Goal: Transaction & Acquisition: Complete application form

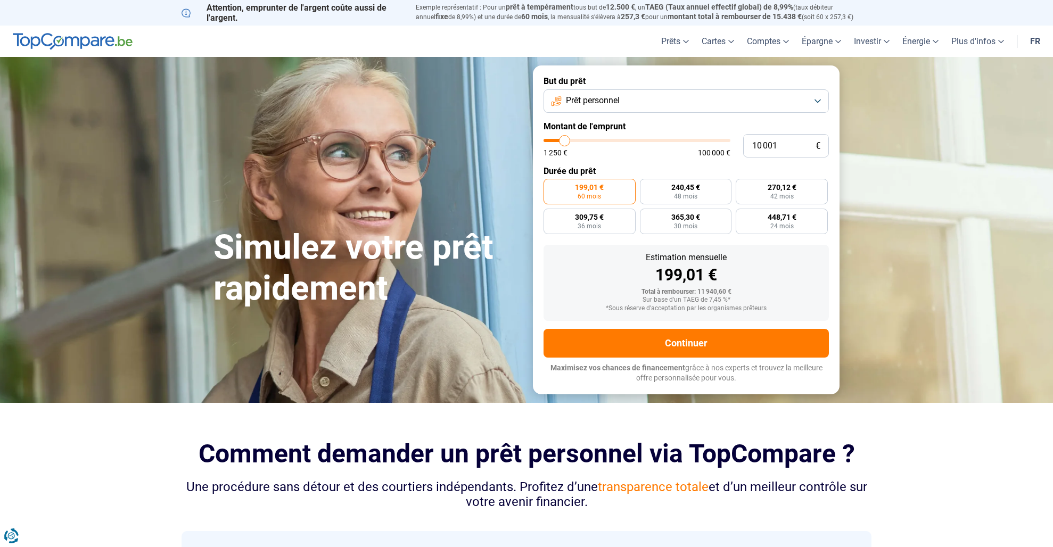
click at [585, 94] on button "Prêt personnel" at bounding box center [686, 100] width 285 height 23
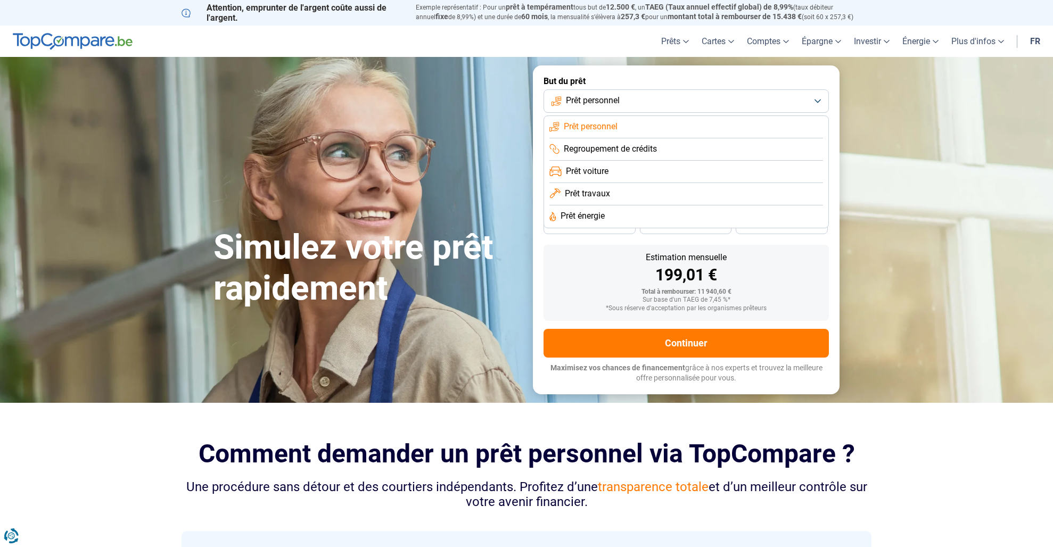
click at [595, 125] on span "Prêt personnel" at bounding box center [591, 127] width 54 height 12
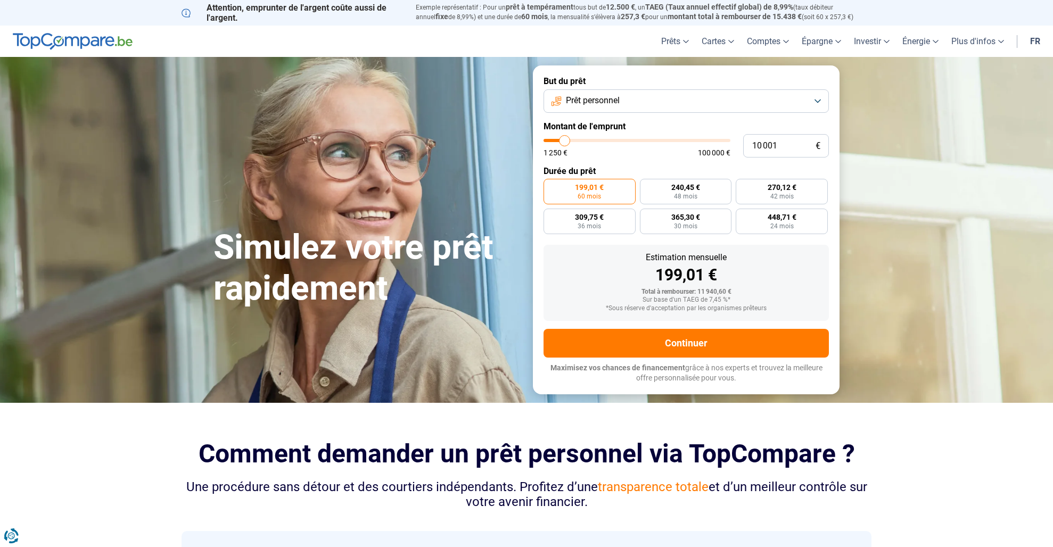
type input "10 500"
type input "10500"
type input "10 750"
type input "10750"
type input "11 000"
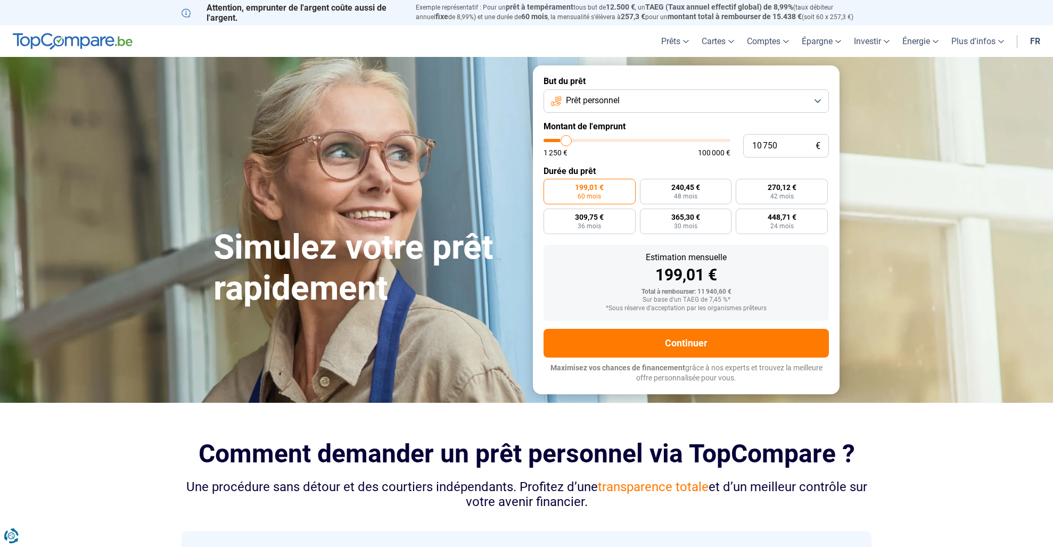
type input "11000"
type input "11 250"
type input "11250"
type input "11 750"
type input "11750"
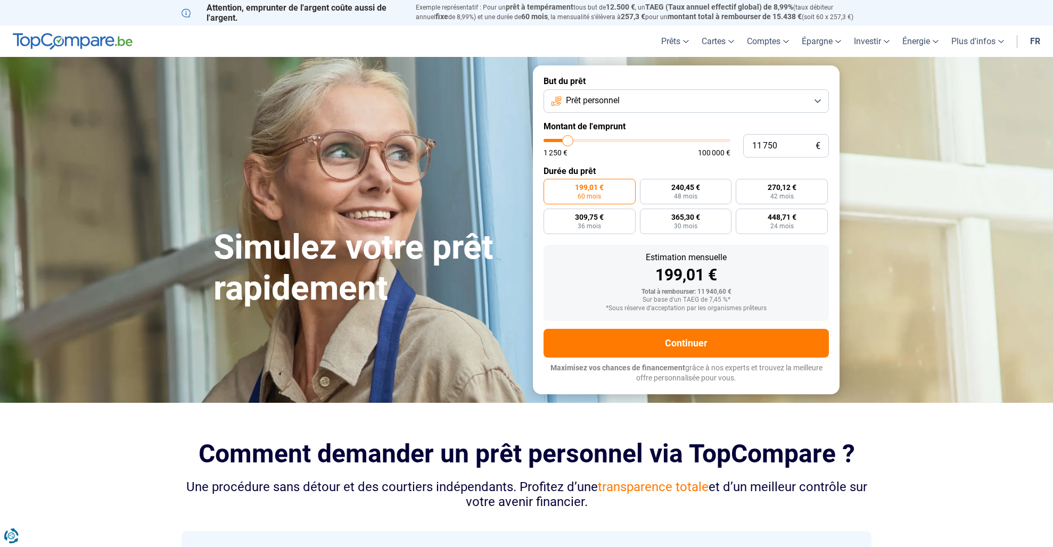
type input "12 250"
type input "12250"
type input "12 500"
type input "12500"
type input "12 750"
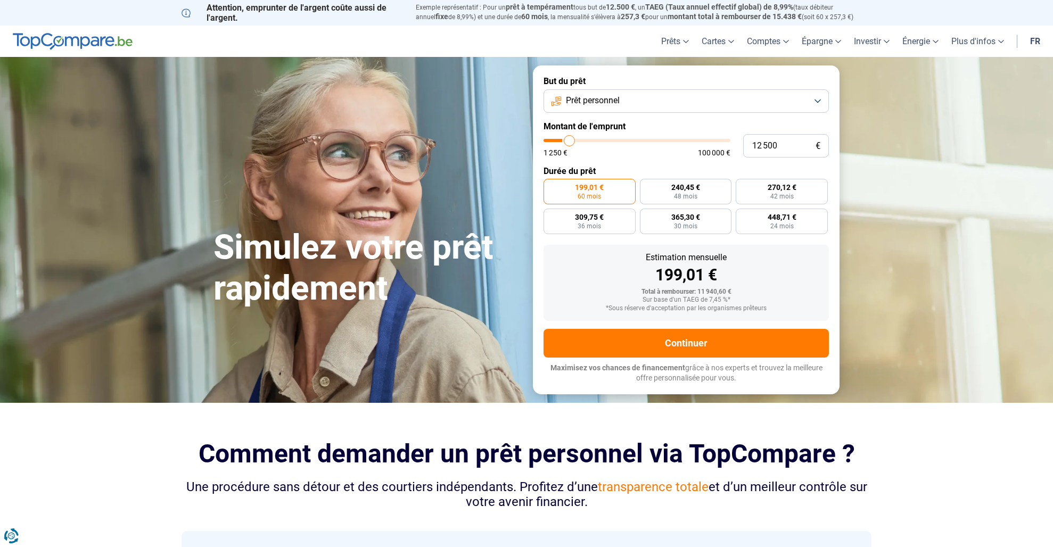
type input "12750"
type input "13 250"
type input "13250"
type input "13 500"
type input "13500"
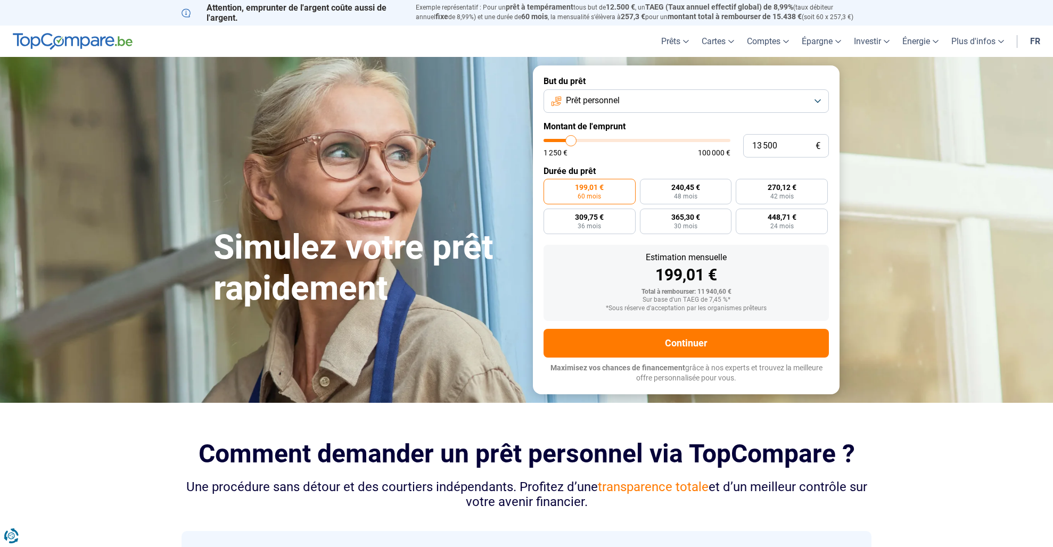
type input "13 750"
type input "13750"
type input "14 000"
type input "14000"
type input "14 250"
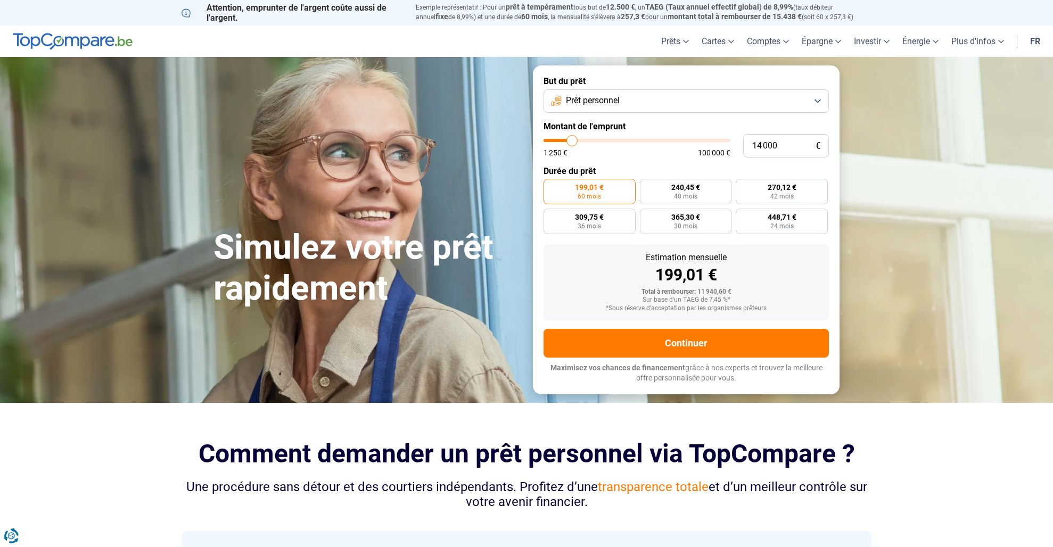
type input "14250"
type input "14 750"
type input "14750"
type input "15 250"
type input "15250"
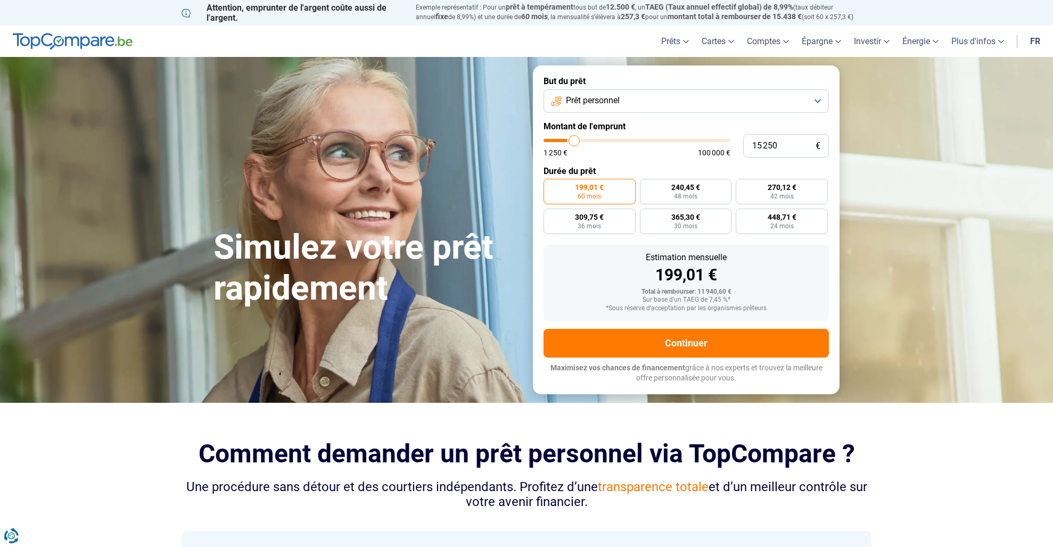
type input "15 500"
type input "15500"
type input "15 750"
type input "15750"
type input "16 250"
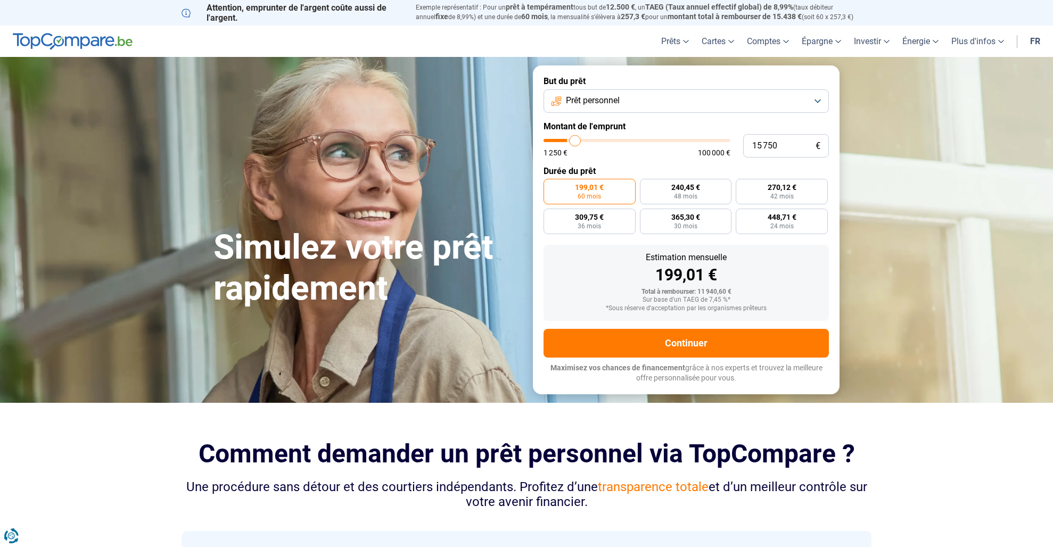
type input "16250"
type input "16 500"
type input "16500"
type input "16 750"
type input "16750"
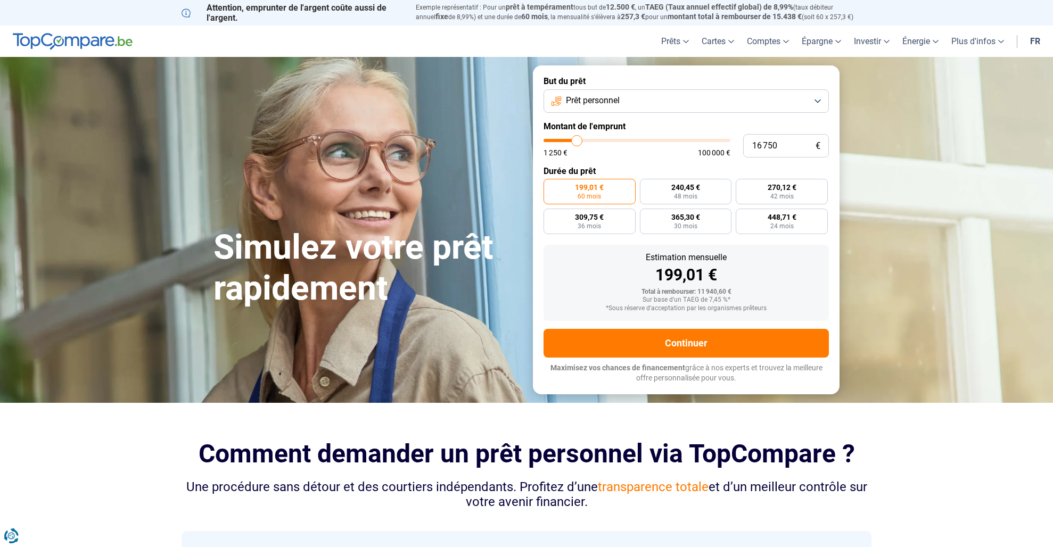
type input "17 000"
type input "17000"
type input "18 000"
type input "18000"
type input "18 250"
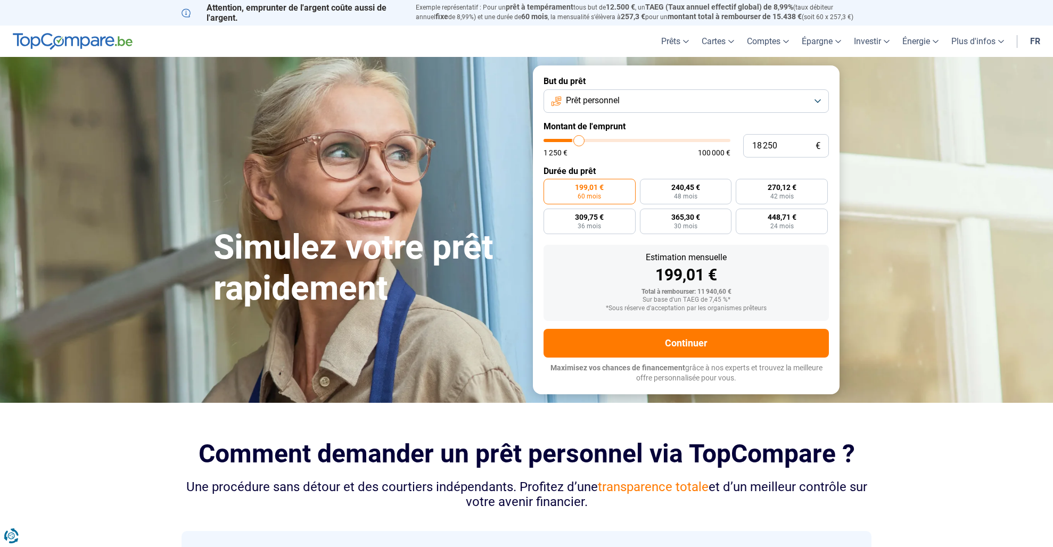
type input "18250"
type input "18 000"
type input "18000"
type input "17 250"
type input "17250"
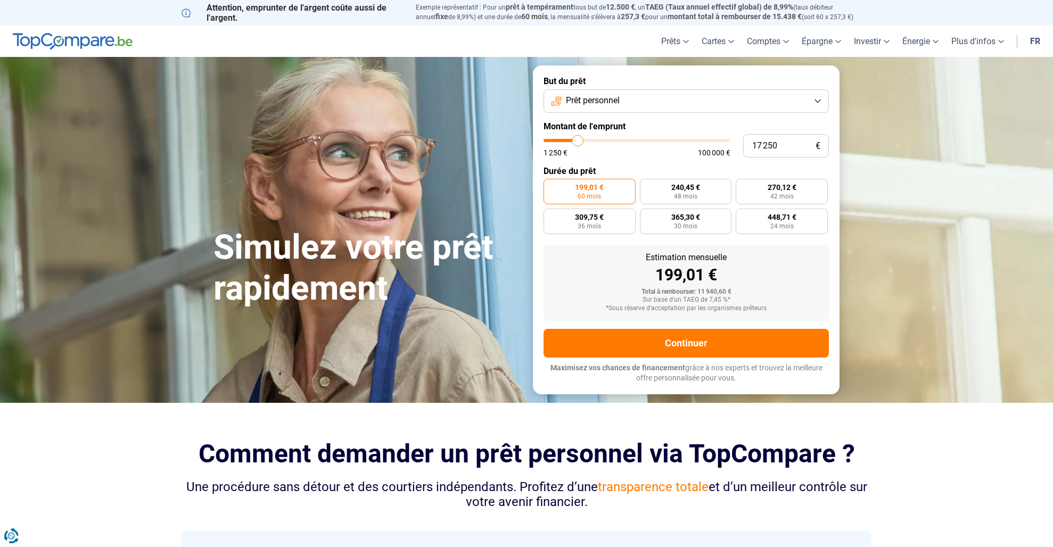
type input "16 750"
type input "16750"
type input "16 500"
type input "16500"
type input "15 750"
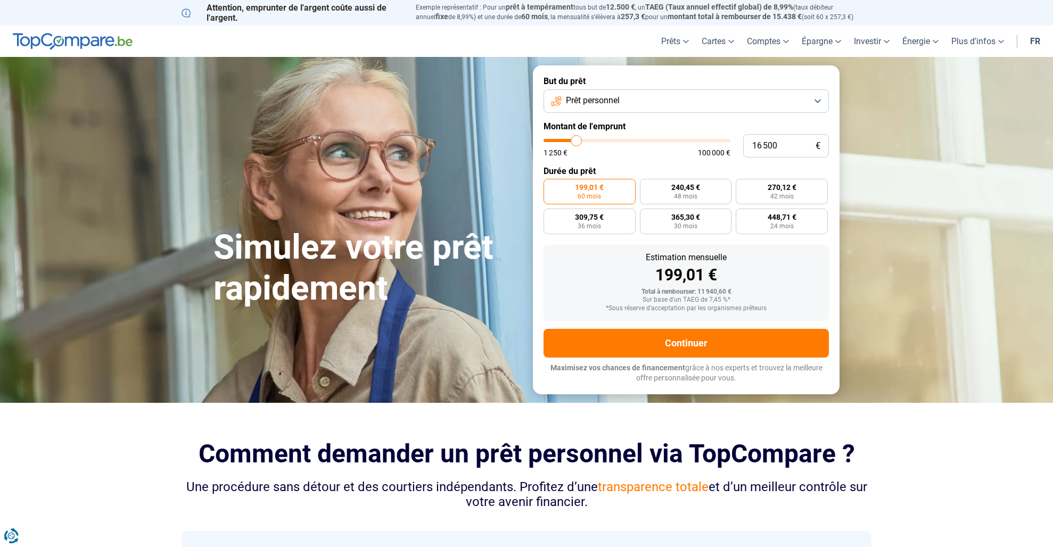
type input "15750"
type input "15 500"
type input "15500"
type input "15 250"
type input "15250"
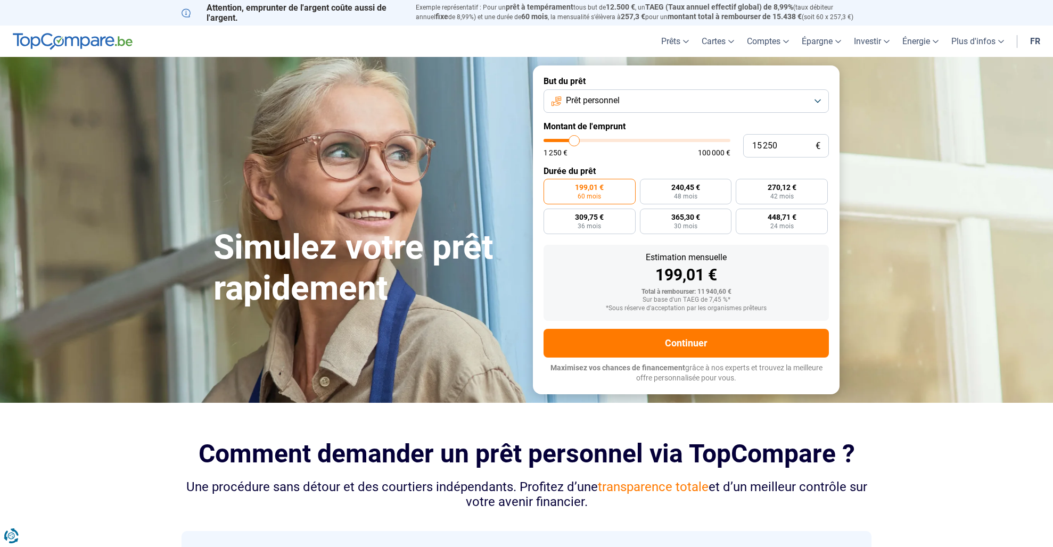
type input "15 000"
type input "15000"
type input "14 750"
type input "14750"
type input "14 250"
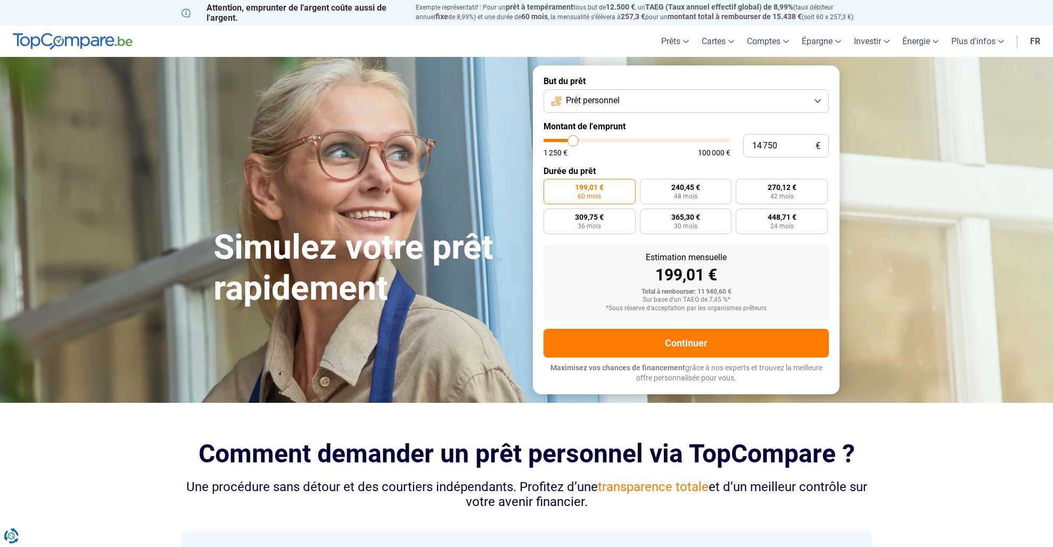
type input "14250"
type input "14 000"
type input "14000"
type input "13 750"
type input "13750"
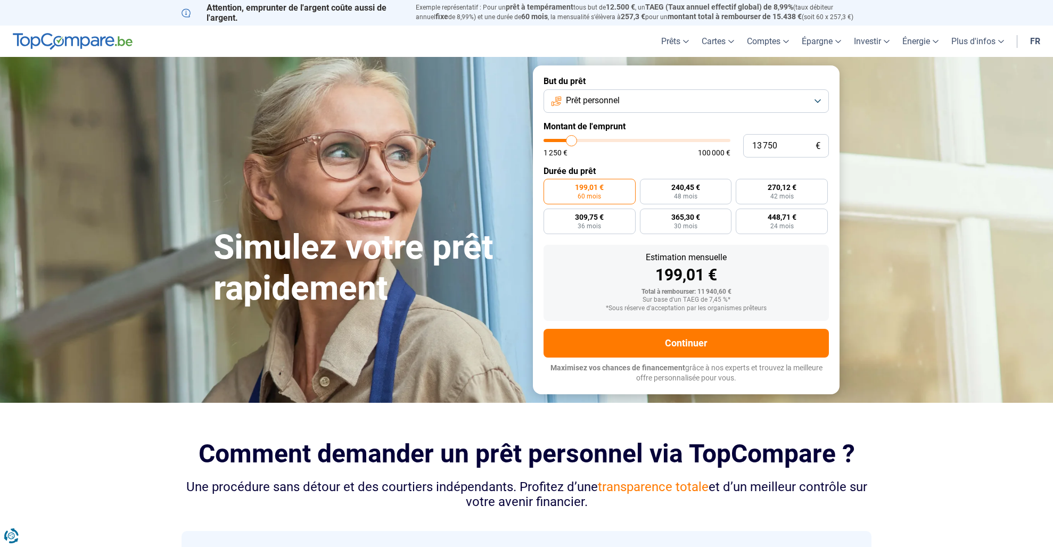
type input "13 500"
type input "13500"
type input "13 250"
type input "13250"
type input "12 750"
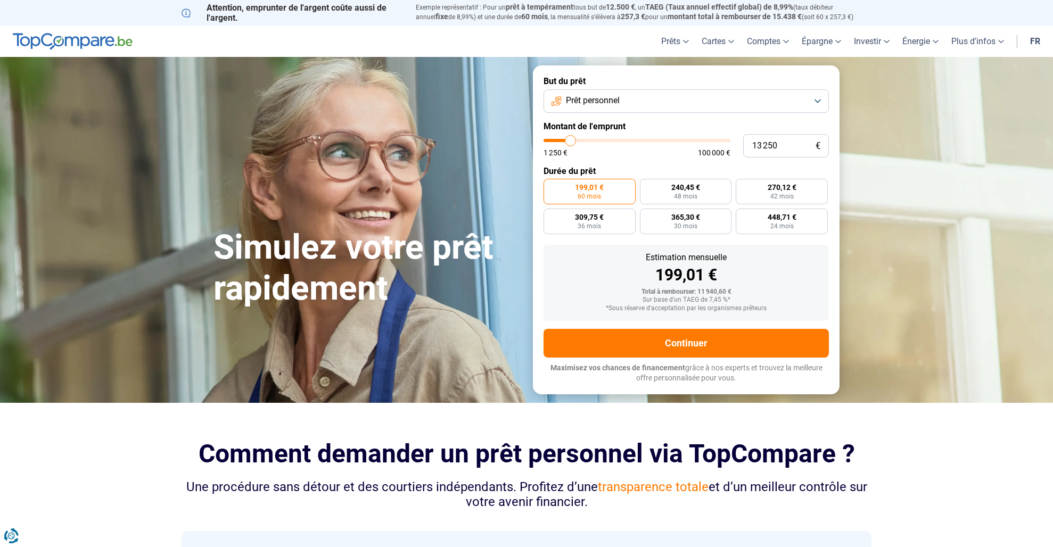
type input "12750"
type input "12 500"
type input "12500"
type input "12 750"
type input "12750"
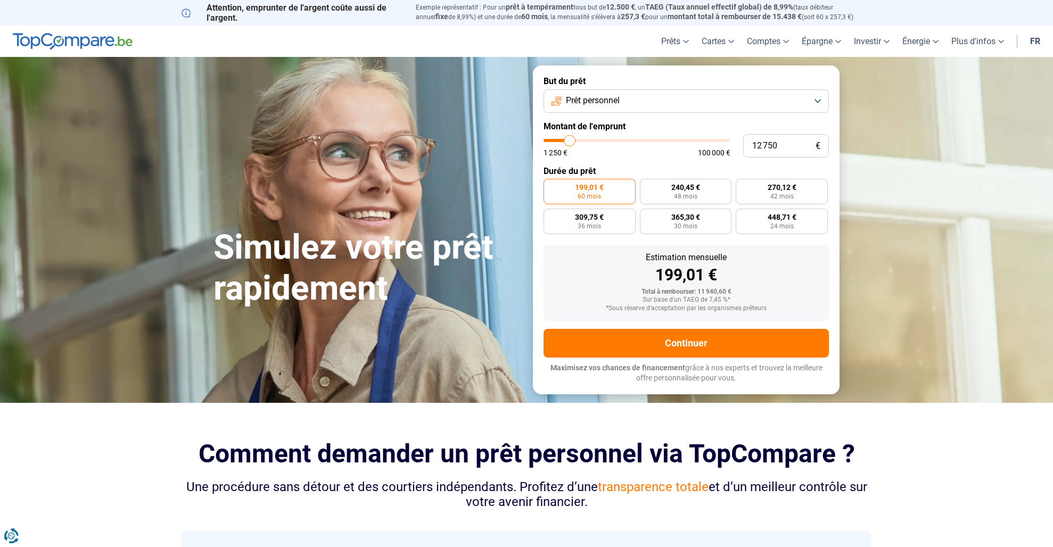
type input "12 500"
type input "12500"
type input "12 250"
type input "12250"
type input "12 000"
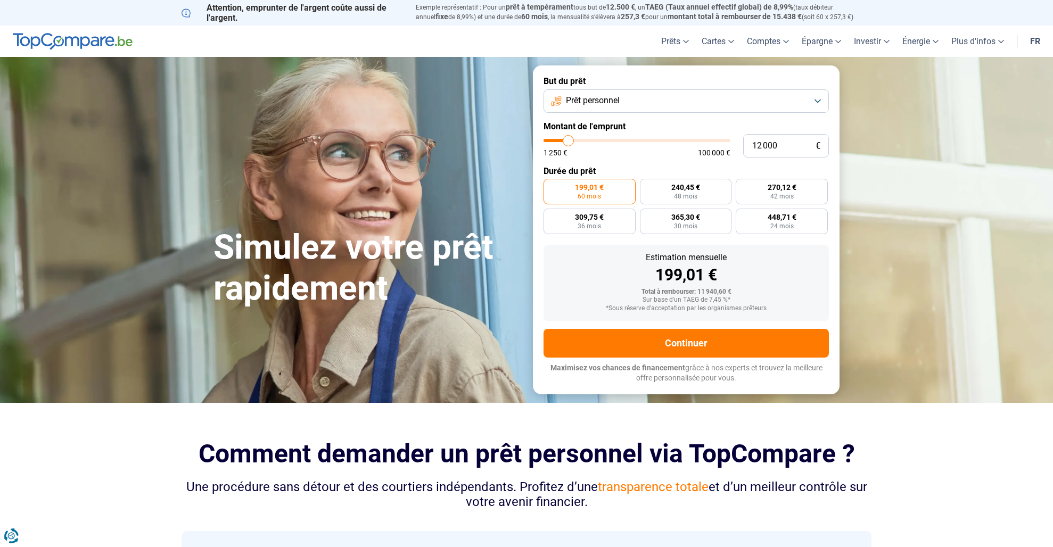
type input "12000"
click at [569, 140] on input "range" at bounding box center [637, 140] width 187 height 3
click at [681, 187] on span "288,51 €" at bounding box center [686, 187] width 29 height 7
click at [647, 186] on input "288,51 € 48 mois" at bounding box center [643, 182] width 7 height 7
radio input "true"
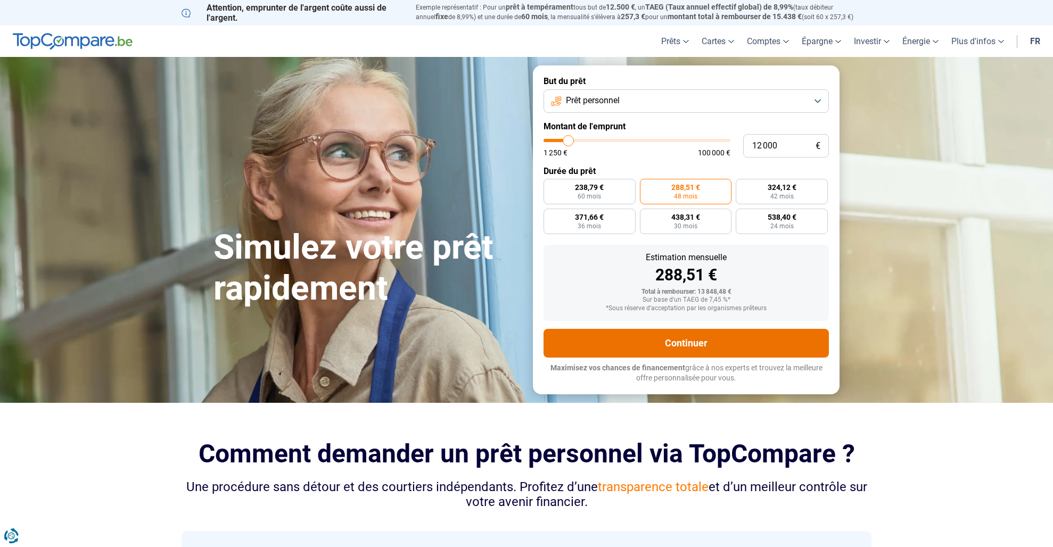
click at [690, 346] on button "Continuer" at bounding box center [686, 343] width 285 height 29
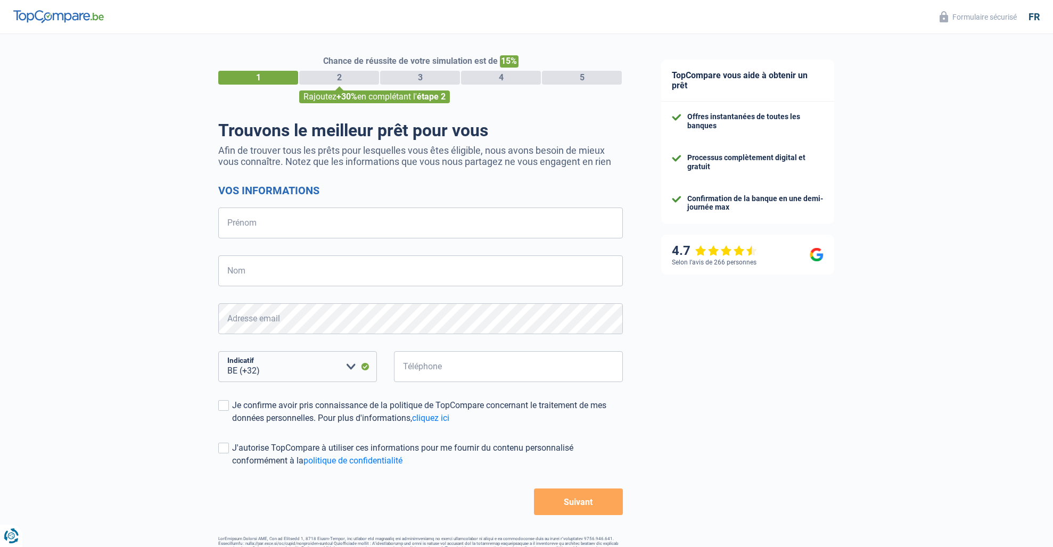
select select "32"
click at [774, 503] on div "TopCompare vous aide à obtenir un prêt Offres instantanées de toutes les banque…" at bounding box center [847, 306] width 411 height 545
click at [169, 184] on div "Chance de réussite de votre simulation est de 15% 1 2 3 4 5 Rajoutez +30% en co…" at bounding box center [321, 302] width 642 height 545
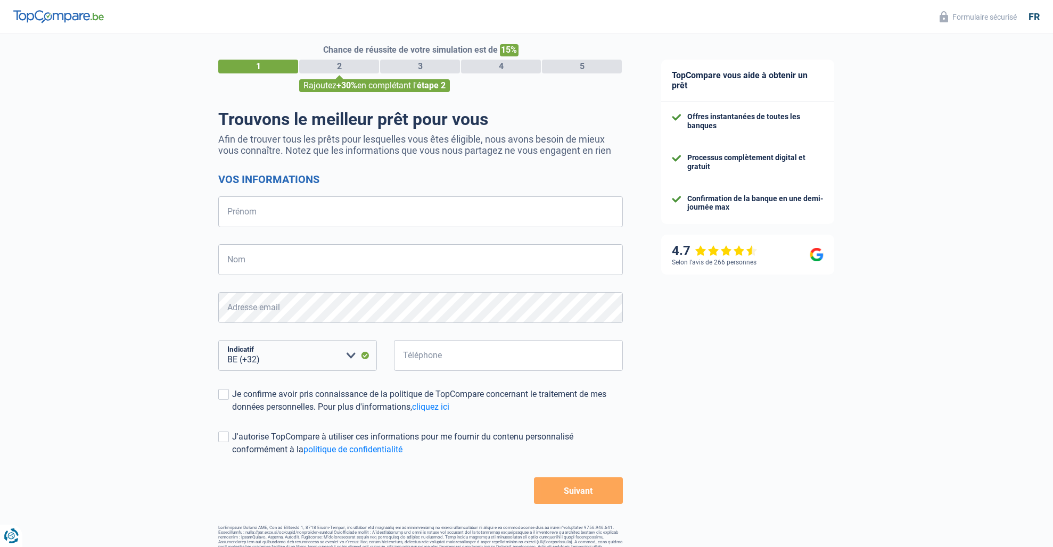
scroll to position [31, 0]
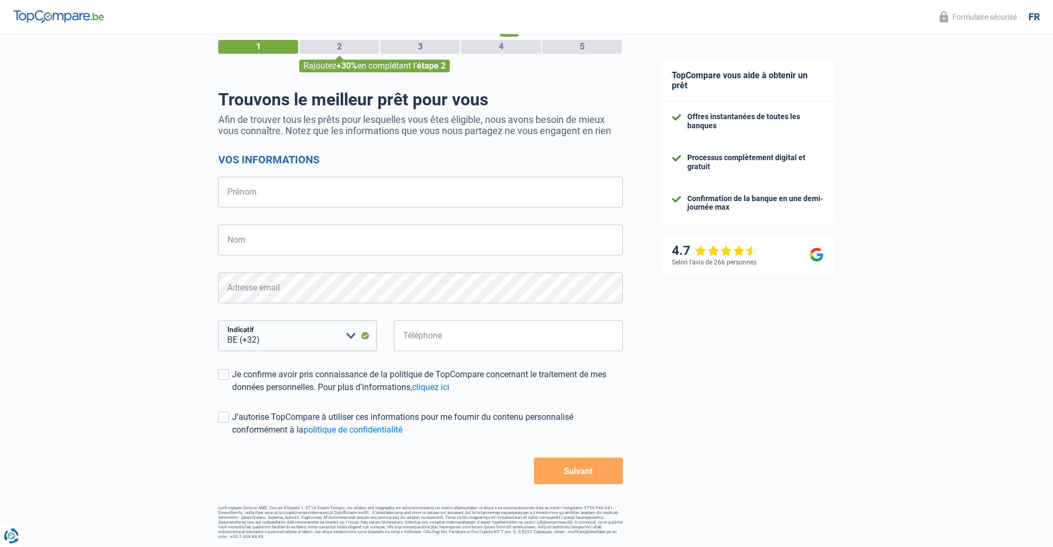
click at [249, 223] on form "Vos informations Prénom Tous les champs sont obligatoires. Veuillez fournir une…" at bounding box center [420, 318] width 405 height 331
click at [231, 224] on form "Vos informations Prénom Tous les champs sont obligatoires. Veuillez fournir une…" at bounding box center [420, 318] width 405 height 331
drag, startPoint x: 231, startPoint y: 224, endPoint x: 8, endPoint y: 4, distance: 313.0
click at [8, 4] on header "Formulaire sécurisé fr" at bounding box center [526, 17] width 1053 height 34
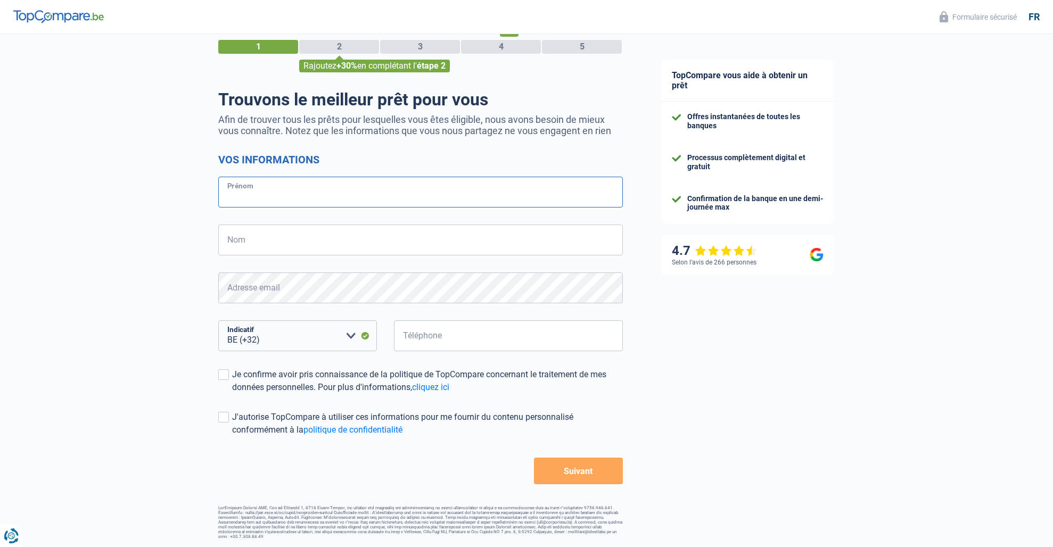
click at [236, 201] on input "Prénom" at bounding box center [420, 192] width 405 height 31
type input "[PERSON_NAME]"
type input "MARECHAL"
type input "475606015"
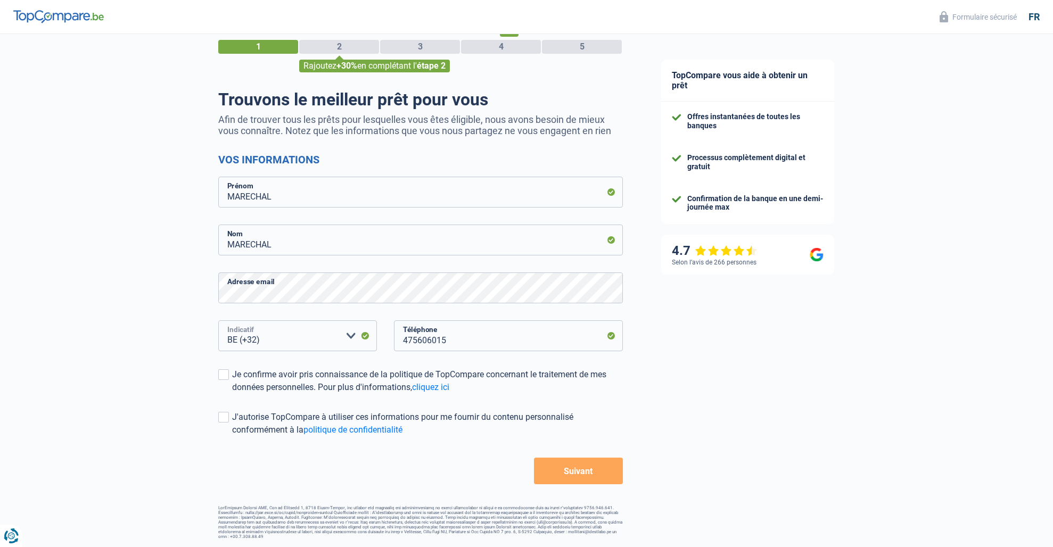
click at [263, 340] on select "BE (+32) LU (+352) Veuillez sélectionner une option" at bounding box center [297, 336] width 159 height 31
click at [267, 344] on select "BE (+32) LU (+352) Veuillez sélectionner une option" at bounding box center [297, 336] width 159 height 31
click at [226, 380] on span at bounding box center [223, 375] width 11 height 11
click at [232, 394] on input "Je confirme avoir pris connaissance de la politique de TopCompare concernant le…" at bounding box center [232, 394] width 0 height 0
click at [226, 419] on span at bounding box center [223, 417] width 11 height 11
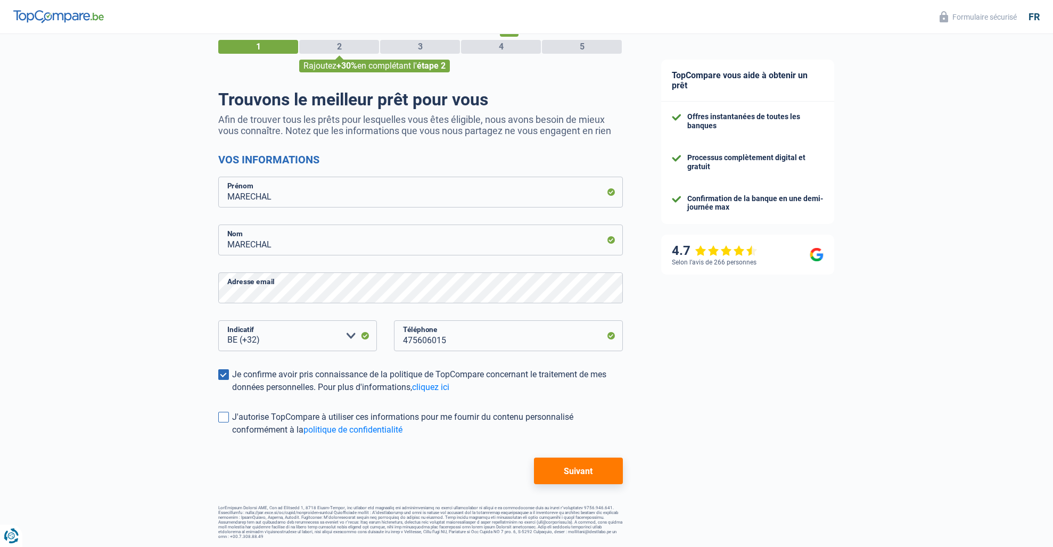
click at [232, 437] on input "J'autorise TopCompare à utiliser ces informations pour me fournir du contenu pe…" at bounding box center [232, 437] width 0 height 0
click at [563, 470] on button "Suivant" at bounding box center [578, 471] width 89 height 27
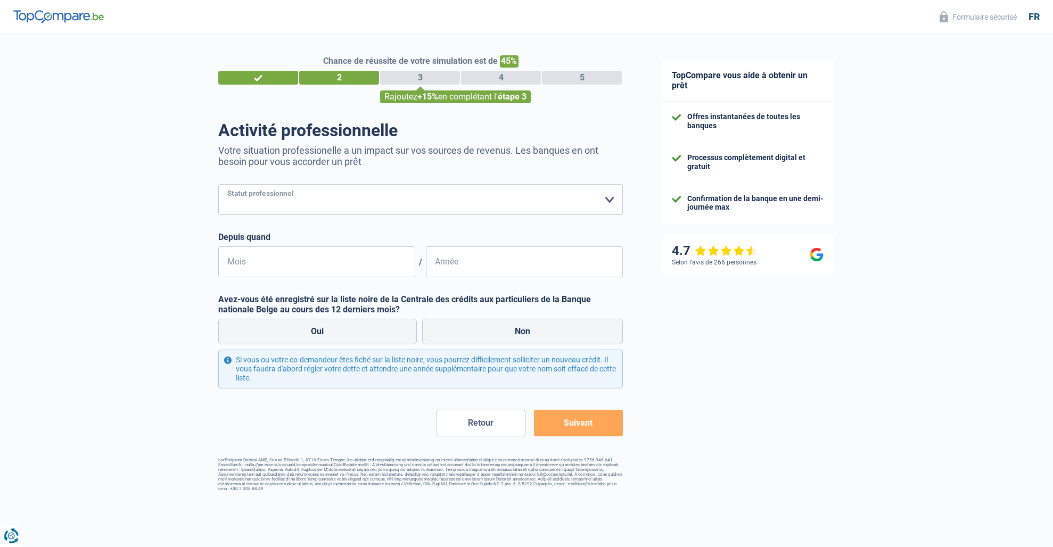
click at [259, 206] on select "Ouvrier Employé privé Employé public Invalide Indépendant Pensionné Chômeur Mut…" at bounding box center [420, 199] width 405 height 31
select select "worker"
click at [218, 185] on select "Ouvrier Employé privé Employé public Invalide Indépendant Pensionné Chômeur Mut…" at bounding box center [420, 199] width 405 height 31
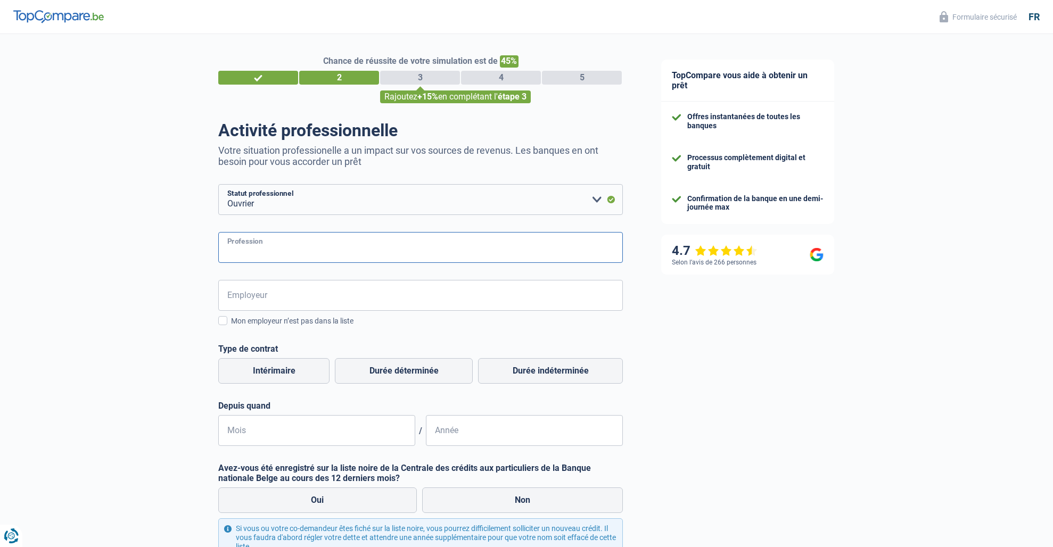
click at [248, 253] on input "Profession" at bounding box center [420, 247] width 405 height 31
click at [246, 249] on input "Profession" at bounding box center [420, 247] width 405 height 31
type input "Menuiseir"
click at [251, 292] on input "Employeur" at bounding box center [420, 295] width 405 height 31
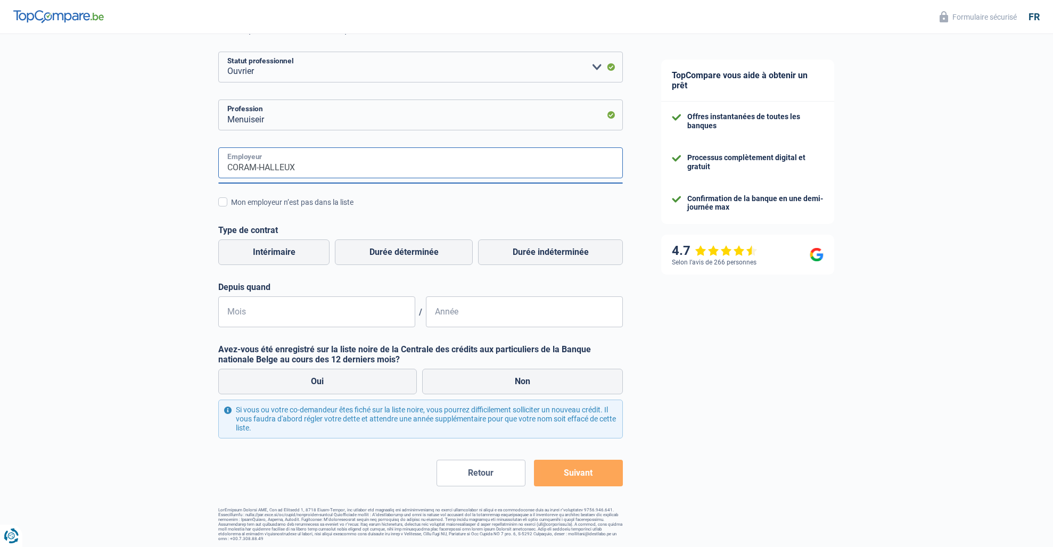
scroll to position [135, 0]
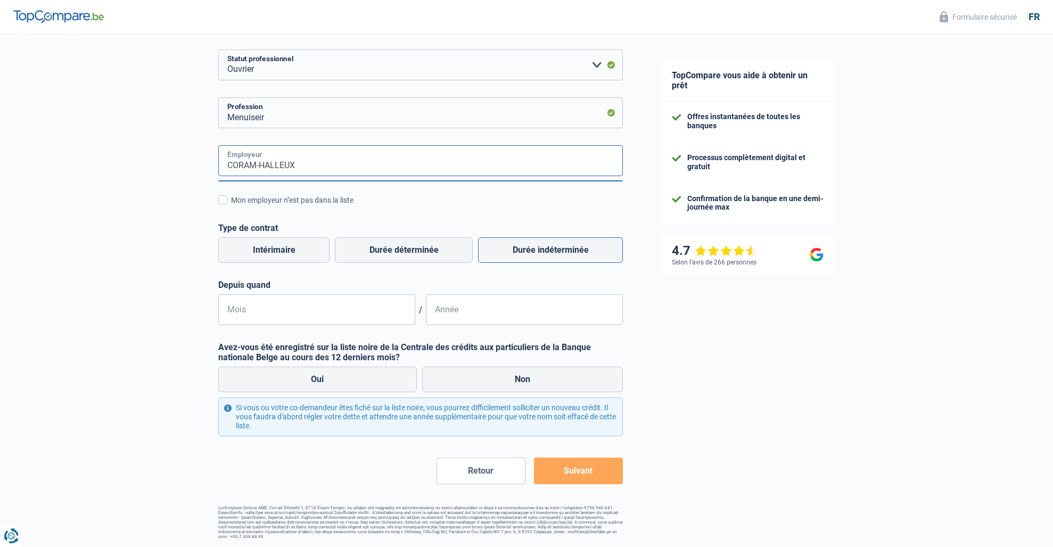
type input "CORAM-HALLEUX"
click at [545, 252] on label "Durée indéterminée" at bounding box center [550, 251] width 145 height 26
click at [545, 252] on input "Durée indéterminée" at bounding box center [550, 251] width 145 height 26
radio input "true"
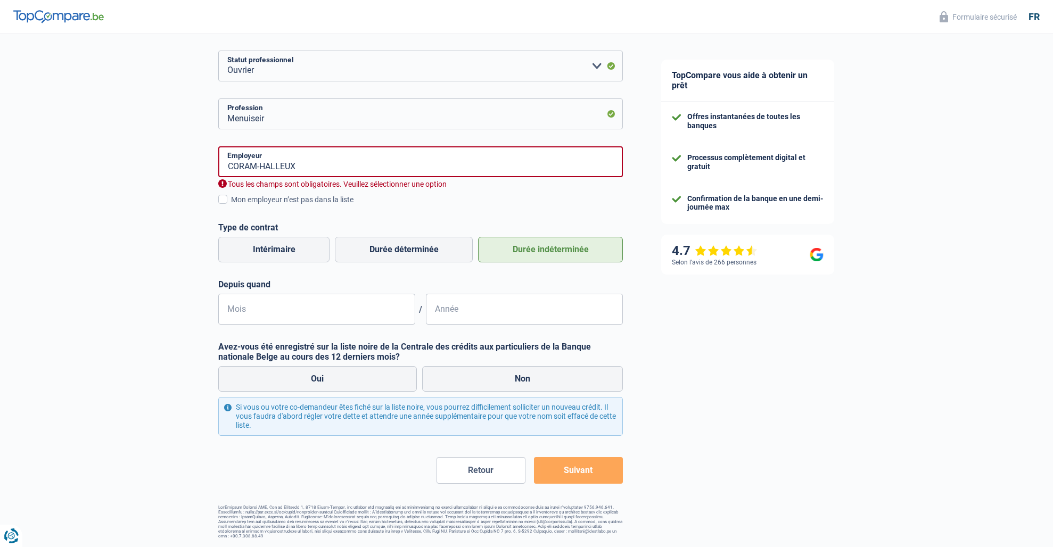
scroll to position [133, 0]
click at [255, 168] on input "CORAM-HALLEUX" at bounding box center [420, 162] width 405 height 31
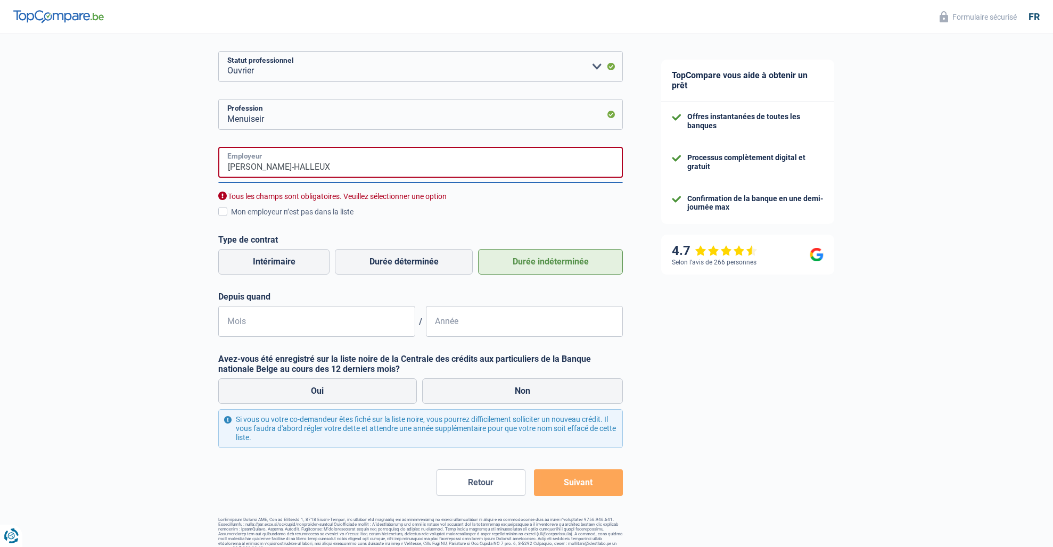
type input "[PERSON_NAME]-HALLEUX"
click at [222, 212] on span at bounding box center [222, 211] width 9 height 9
click at [231, 218] on input "Mon employeur n’est pas dans la liste" at bounding box center [231, 218] width 0 height 0
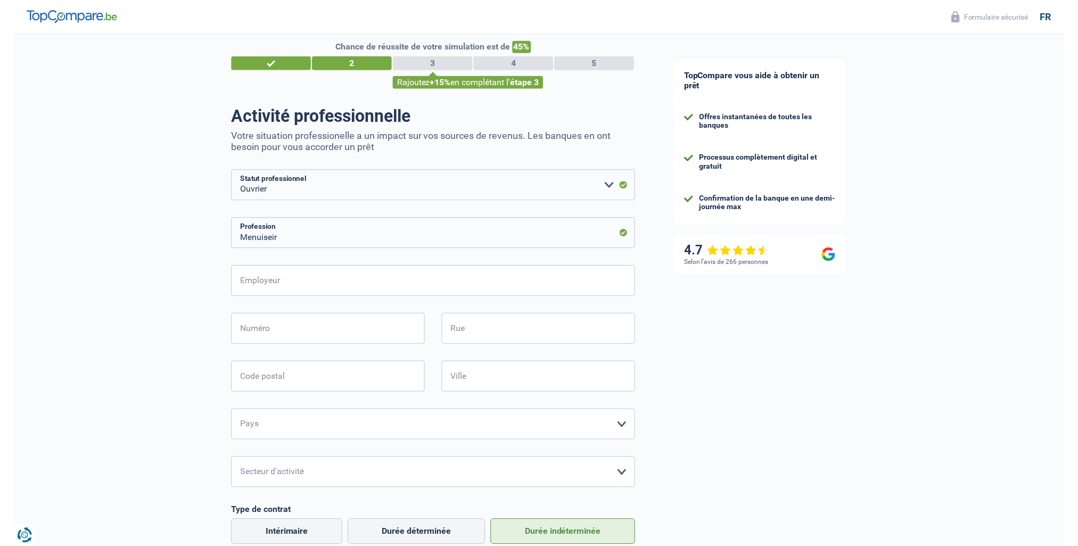
scroll to position [0, 0]
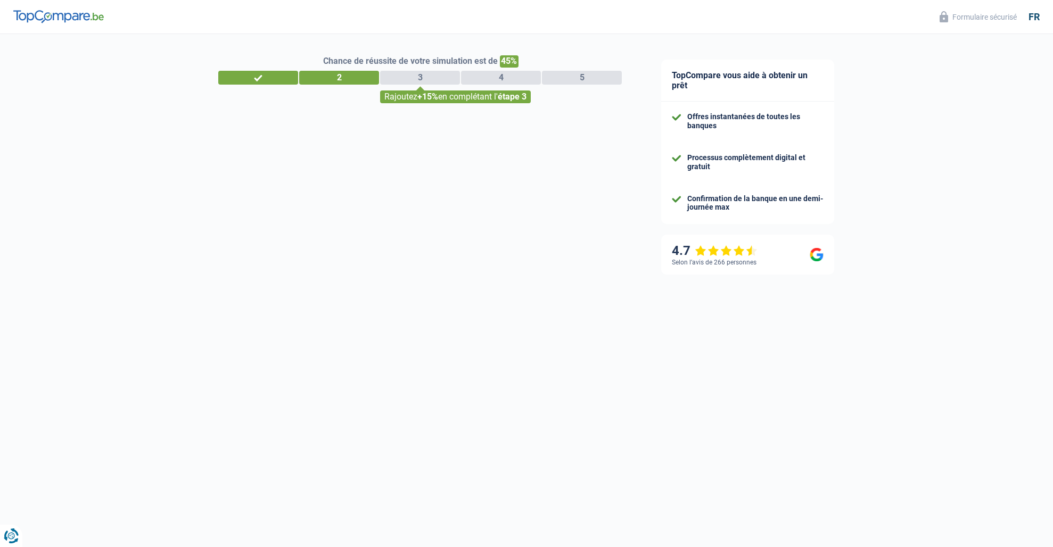
select select "32"
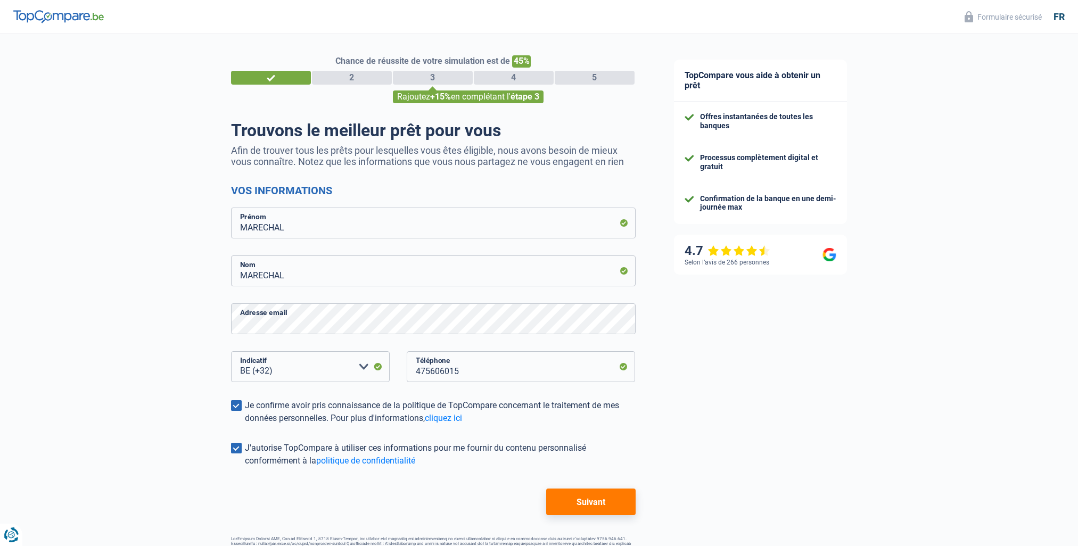
click at [590, 504] on button "Suivant" at bounding box center [590, 502] width 89 height 27
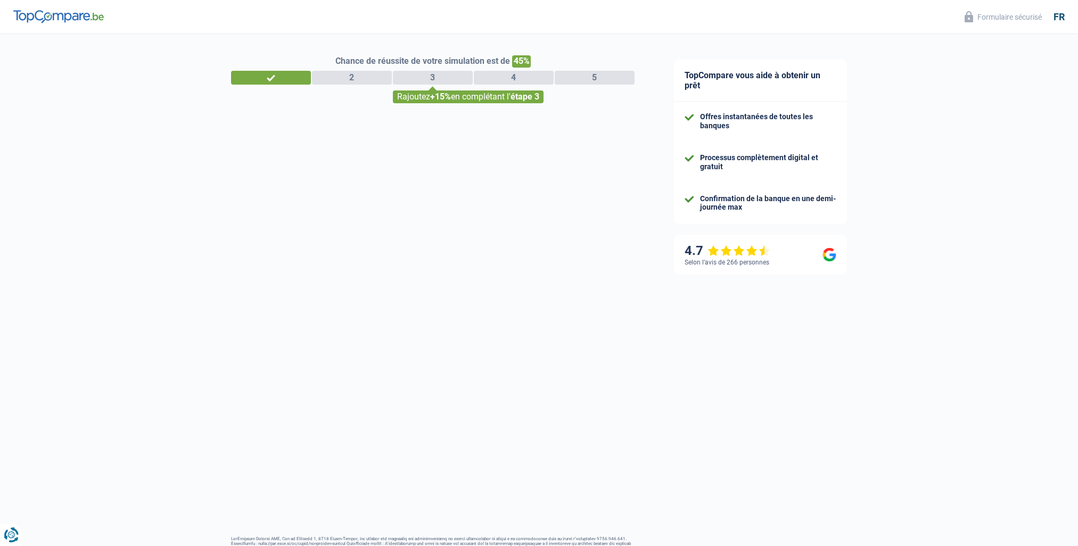
select select "worker"
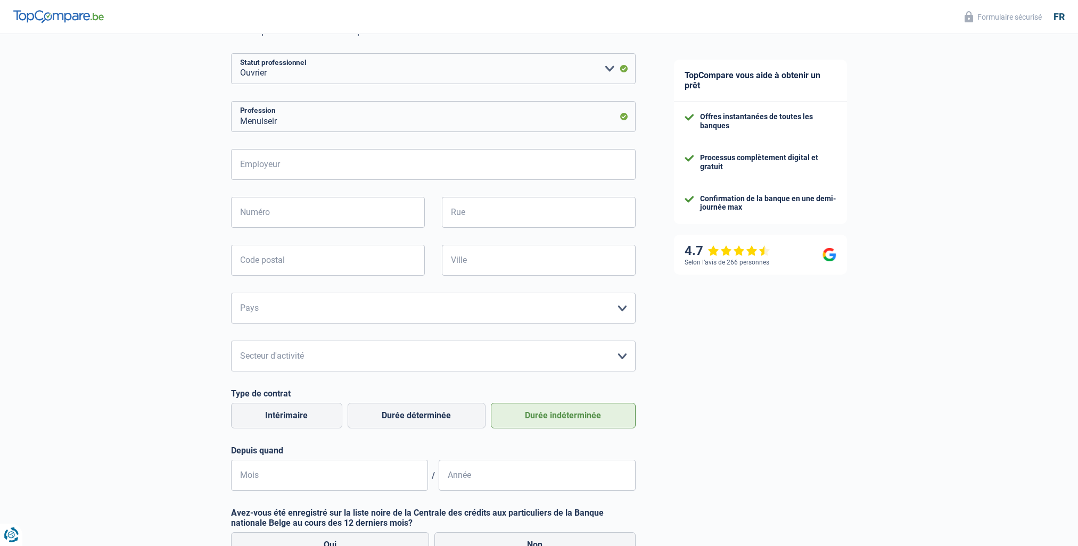
scroll to position [107, 0]
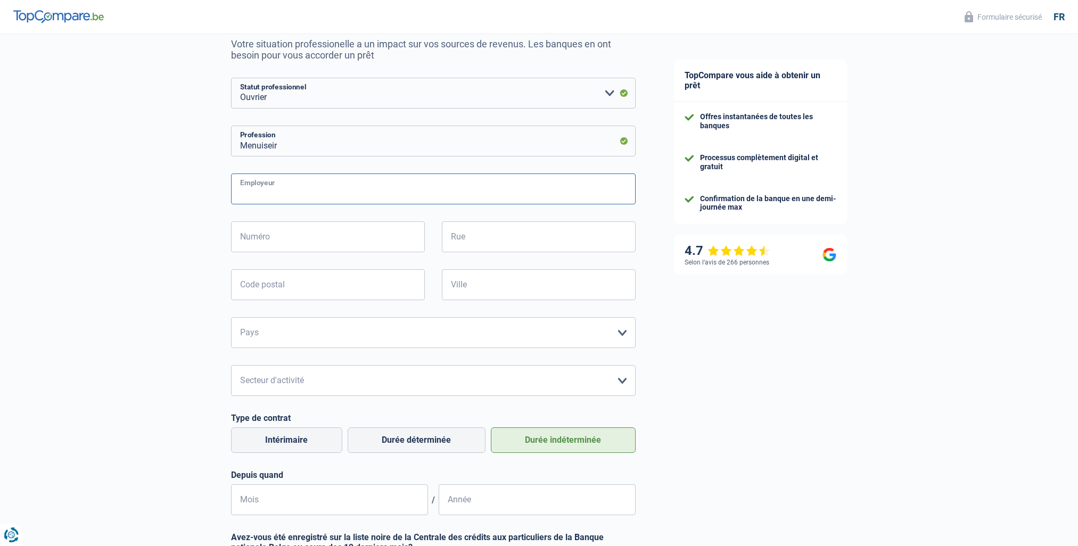
click at [240, 185] on input "Employeur" at bounding box center [433, 189] width 405 height 31
type input "[PERSON_NAME]-HALLEUX"
click at [250, 233] on input "Numéro" at bounding box center [328, 237] width 194 height 31
type input "7"
type input "4"
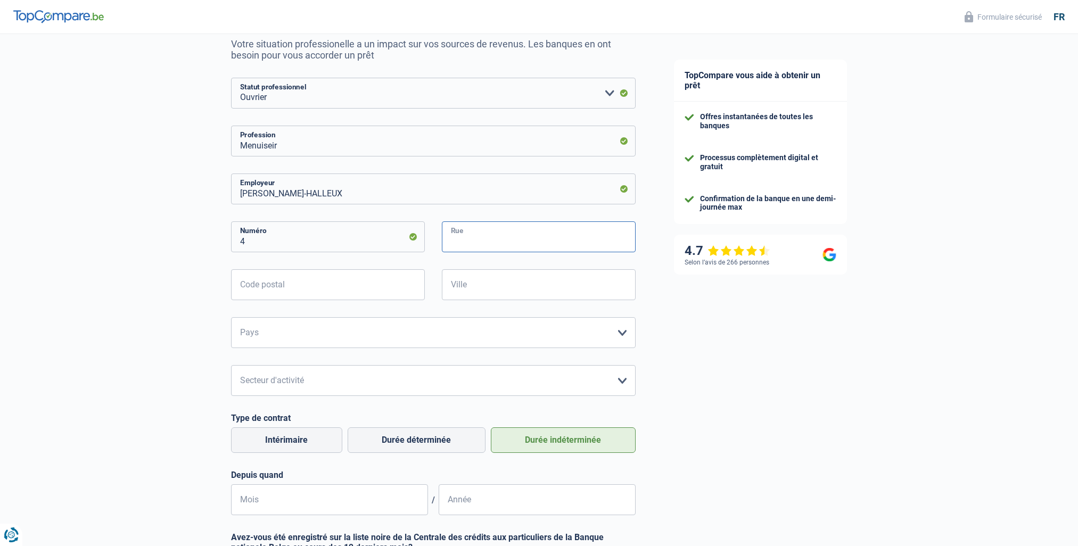
drag, startPoint x: 456, startPoint y: 239, endPoint x: 487, endPoint y: 250, distance: 32.9
click at [456, 239] on input "Rue" at bounding box center [539, 237] width 194 height 31
click at [459, 236] on input "Rue" at bounding box center [539, 237] width 194 height 31
type input "[GEOGRAPHIC_DATA]"
click at [251, 286] on input "Code postal" at bounding box center [328, 284] width 194 height 31
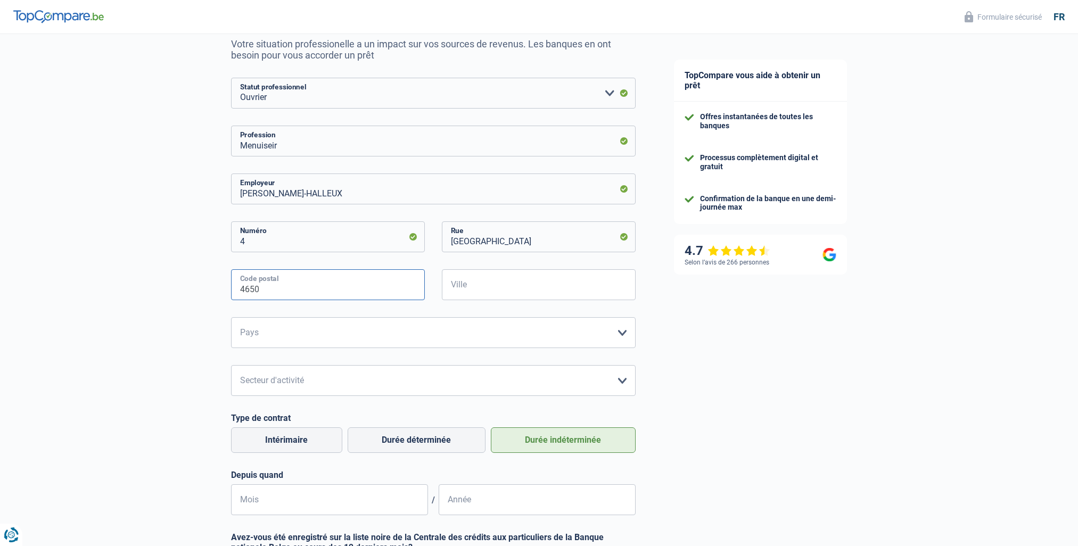
type input "4650"
click at [465, 290] on input "Ville" at bounding box center [539, 284] width 194 height 31
type input "GRAND-RECHAIN"
click at [275, 335] on select "[GEOGRAPHIC_DATA] [GEOGRAPHIC_DATA] [GEOGRAPHIC_DATA] [GEOGRAPHIC_DATA] [GEOGRA…" at bounding box center [433, 332] width 405 height 31
select select "BE"
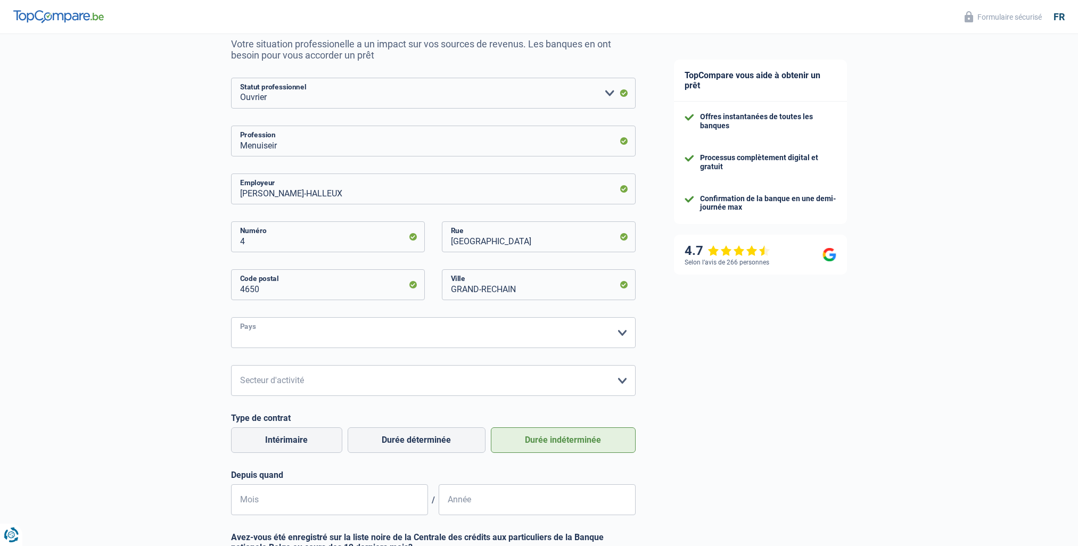
click at [231, 318] on select "[GEOGRAPHIC_DATA] [GEOGRAPHIC_DATA] [GEOGRAPHIC_DATA] [GEOGRAPHIC_DATA] [GEOGRA…" at bounding box center [433, 332] width 405 height 31
click at [271, 382] on select "Agriculture/Pêche Industrie Horeca Courier/Fitness/Taxi Construction Banques/As…" at bounding box center [433, 380] width 405 height 31
select select "construction"
click at [231, 366] on select "Agriculture/Pêche Industrie Horeca Courier/Fitness/Taxi Construction Banques/As…" at bounding box center [433, 380] width 405 height 31
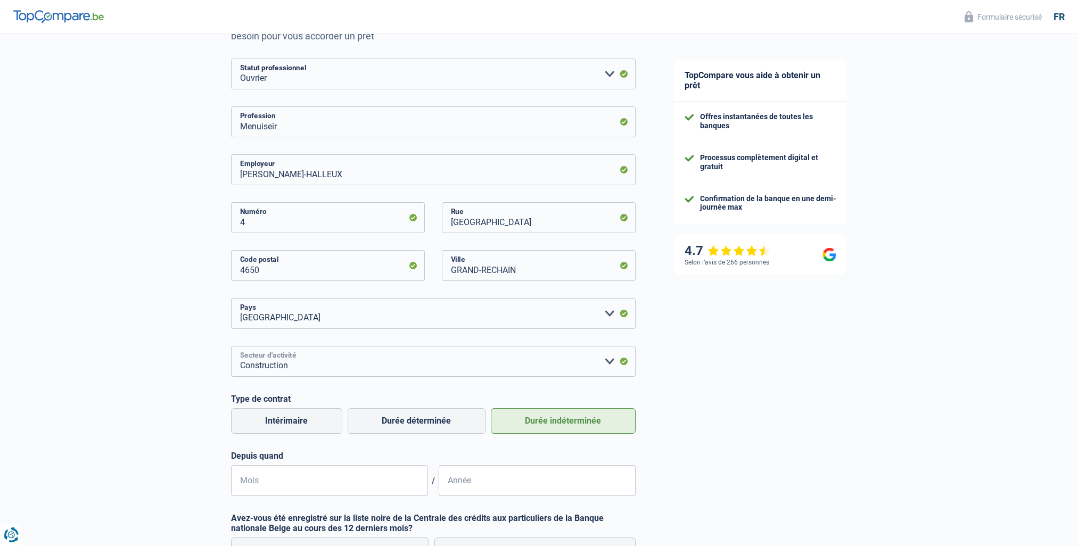
scroll to position [160, 0]
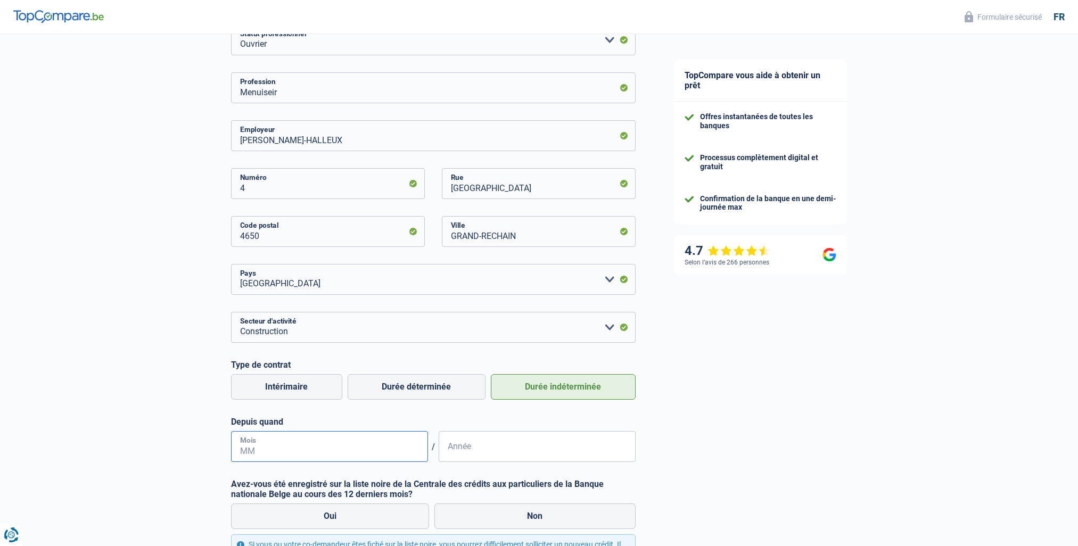
click at [251, 449] on input "Mois" at bounding box center [329, 446] width 197 height 31
type input "08"
click at [448, 452] on input "Année" at bounding box center [537, 446] width 197 height 31
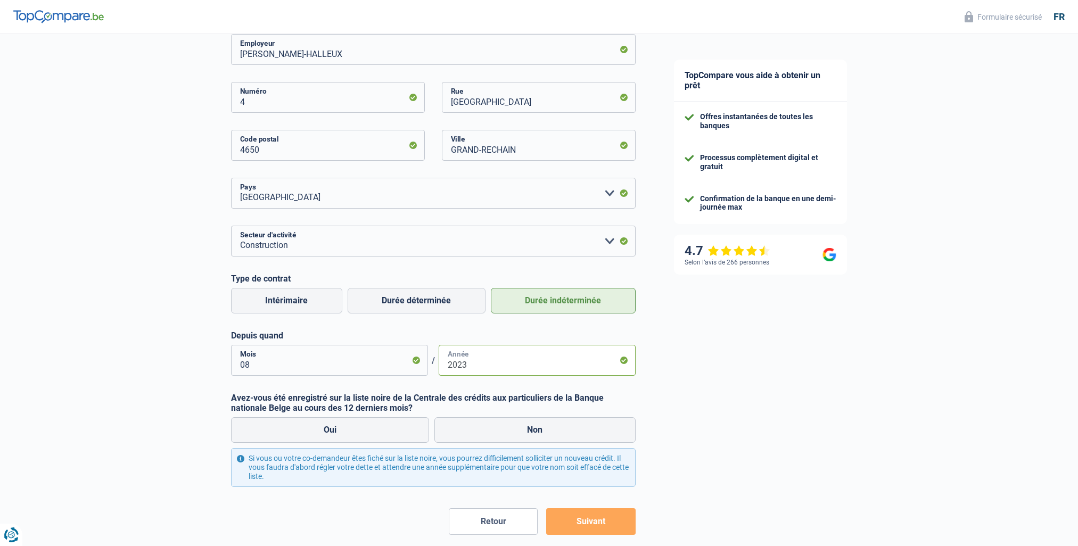
scroll to position [266, 0]
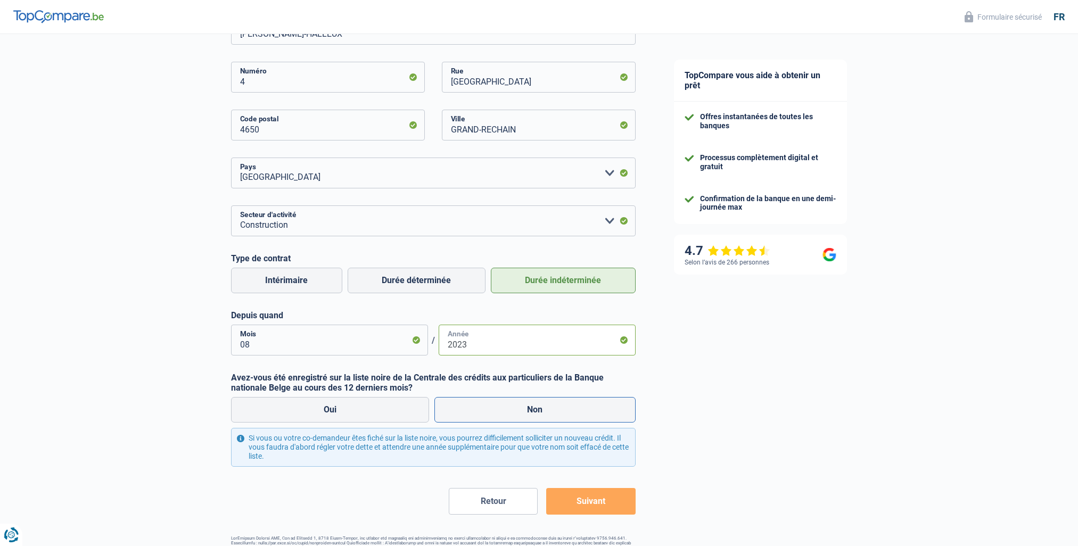
type input "2023"
click at [521, 413] on label "Non" at bounding box center [535, 410] width 201 height 26
click at [521, 413] on input "Non" at bounding box center [535, 410] width 201 height 26
radio input "true"
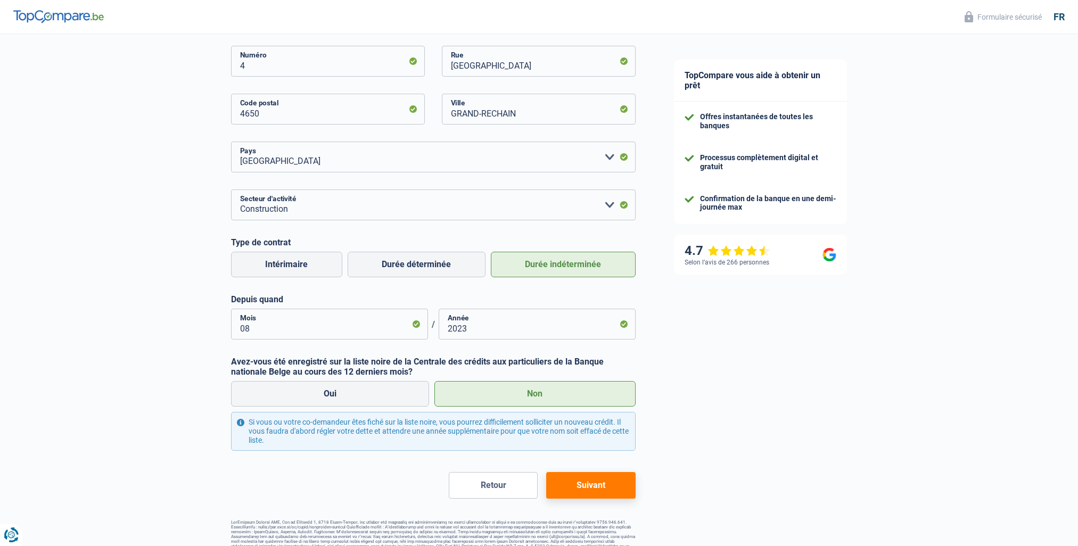
scroll to position [298, 0]
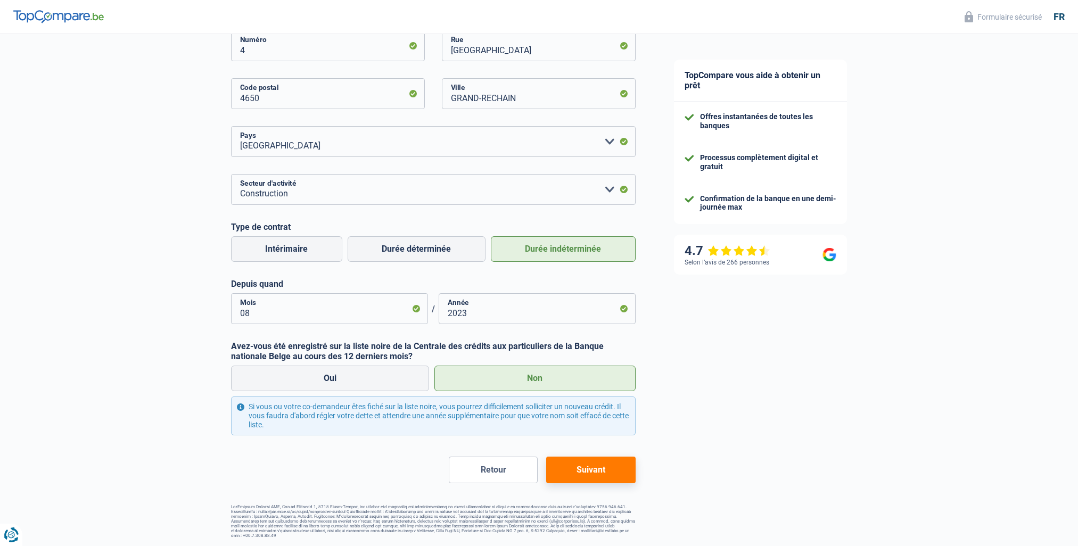
click at [578, 470] on button "Suivant" at bounding box center [590, 470] width 89 height 27
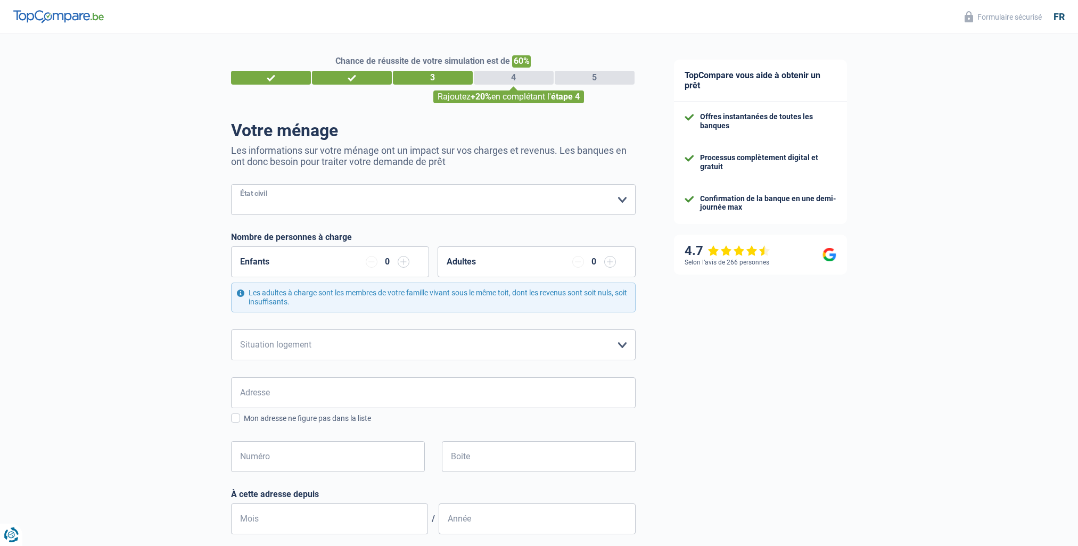
click at [246, 204] on select "[PERSON_NAME](e) Cohabitant(e) légal(e) Divorcé(e) Veuf(ve) Séparé (de fait) Ve…" at bounding box center [433, 199] width 405 height 31
select select "married"
click at [231, 185] on select "[PERSON_NAME](e) Cohabitant(e) légal(e) Divorcé(e) Veuf(ve) Séparé (de fait) Ve…" at bounding box center [433, 199] width 405 height 31
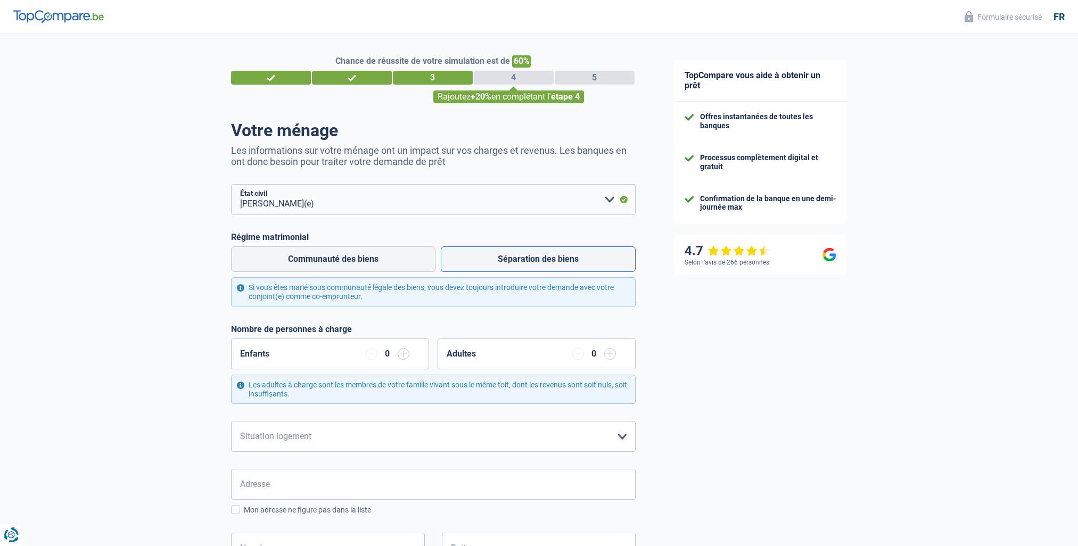
click at [508, 258] on label "Séparation des biens" at bounding box center [538, 260] width 195 height 26
click at [508, 258] on input "Séparation des biens" at bounding box center [538, 260] width 195 height 26
radio input "true"
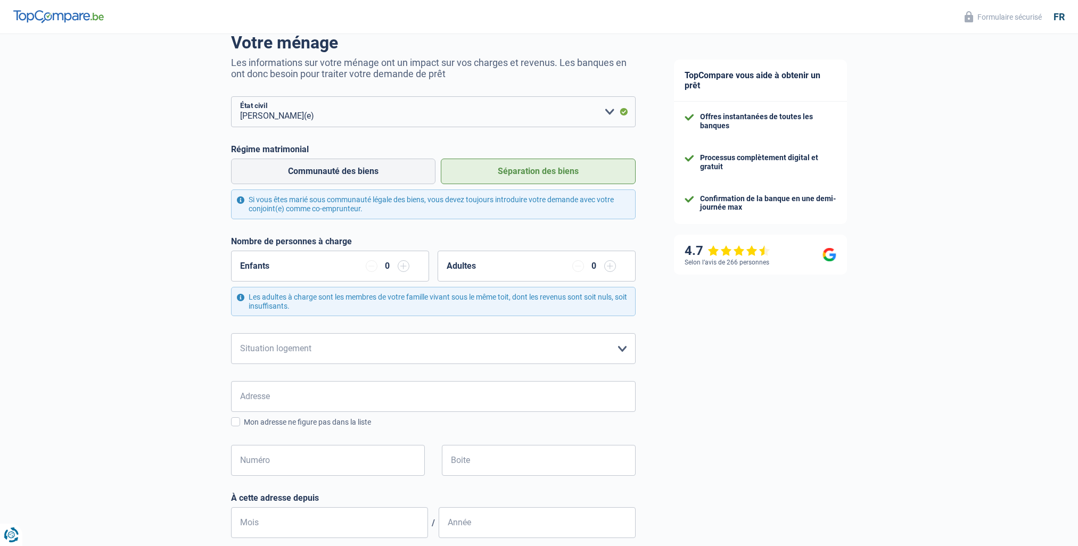
scroll to position [107, 0]
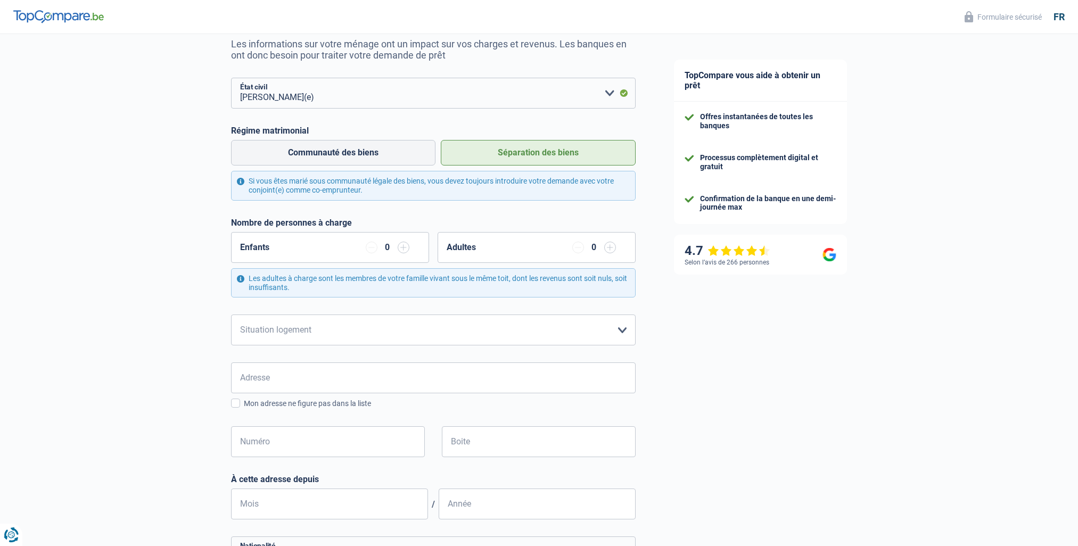
click at [403, 249] on input "button" at bounding box center [404, 248] width 12 height 12
click at [615, 251] on input "button" at bounding box center [610, 248] width 12 height 12
click at [248, 333] on select "Locataire Propriétaire avec prêt hypothécaire Propriétaire sans prêt hypothécai…" at bounding box center [433, 330] width 405 height 31
select select "liveWithParents"
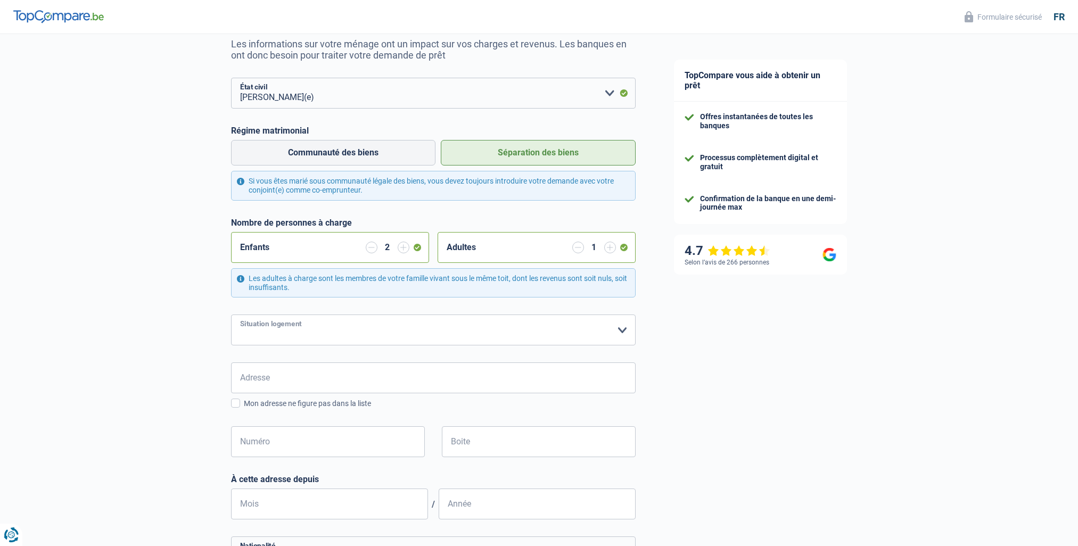
click at [231, 316] on select "Locataire Propriétaire avec prêt hypothécaire Propriétaire sans prêt hypothécai…" at bounding box center [433, 330] width 405 height 31
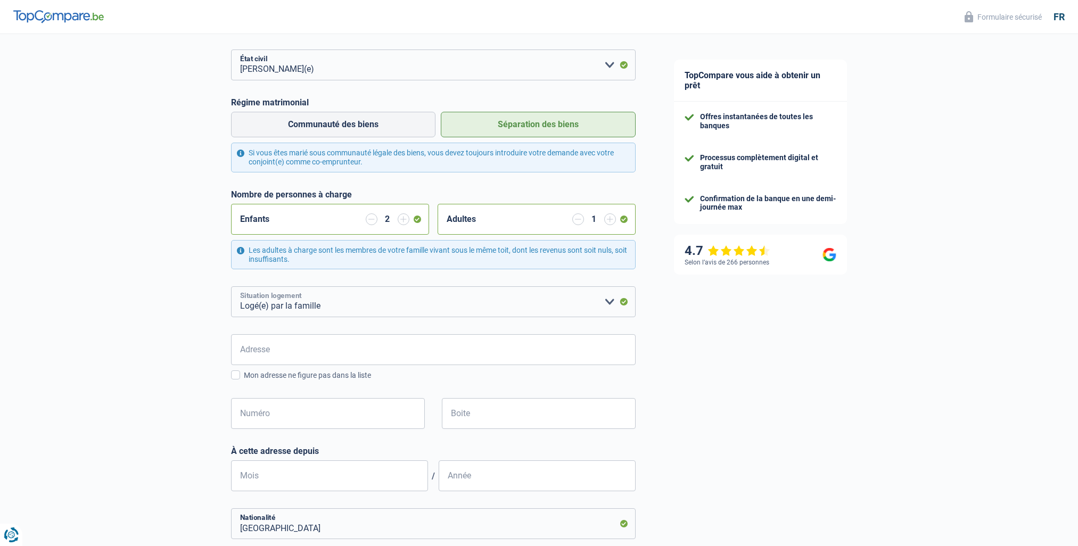
scroll to position [160, 0]
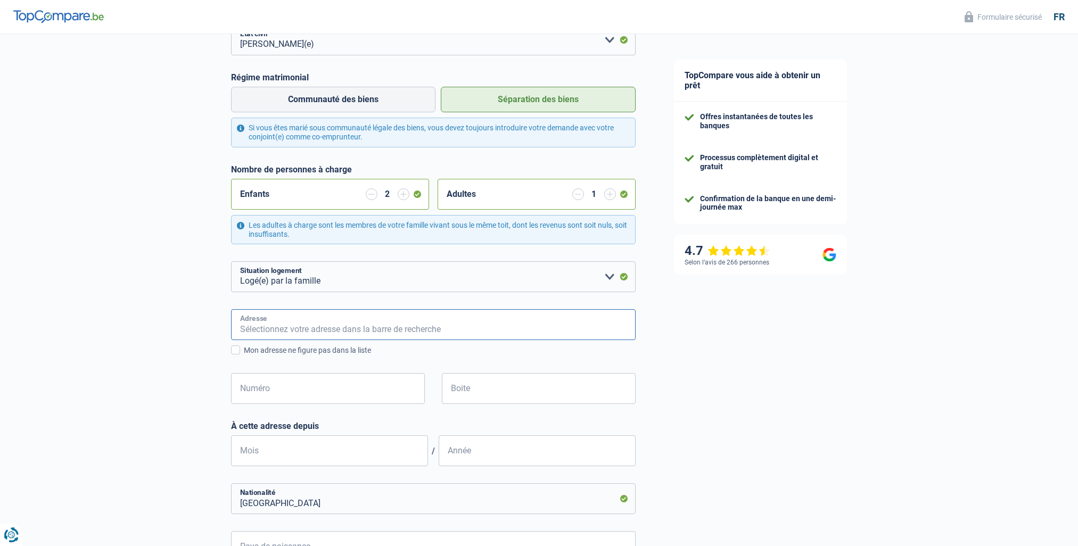
click at [242, 328] on input "Adresse" at bounding box center [433, 324] width 405 height 31
type input "[STREET_ADDRESS]"
type input "[GEOGRAPHIC_DATA]"
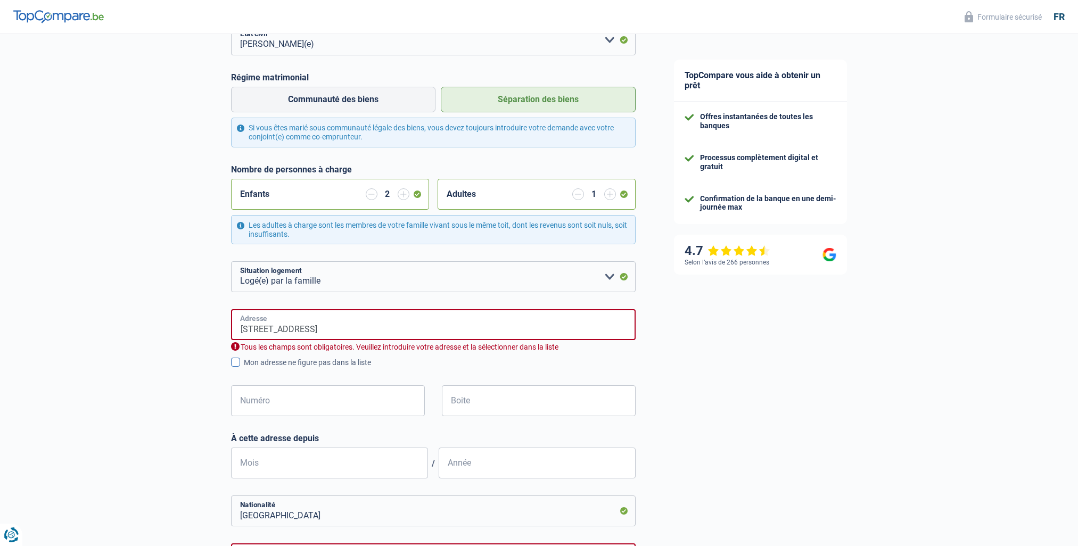
type input "[GEOGRAPHIC_DATA]"
click at [317, 328] on input "[STREET_ADDRESS]" at bounding box center [433, 324] width 405 height 31
type input "Rue Florikosse"
click at [190, 341] on div "Chance de réussite de votre simulation est de 60% 1 2 3 4 5 Rajoutez +20% en co…" at bounding box center [327, 330] width 655 height 920
click at [250, 406] on input "Numéro" at bounding box center [328, 401] width 194 height 31
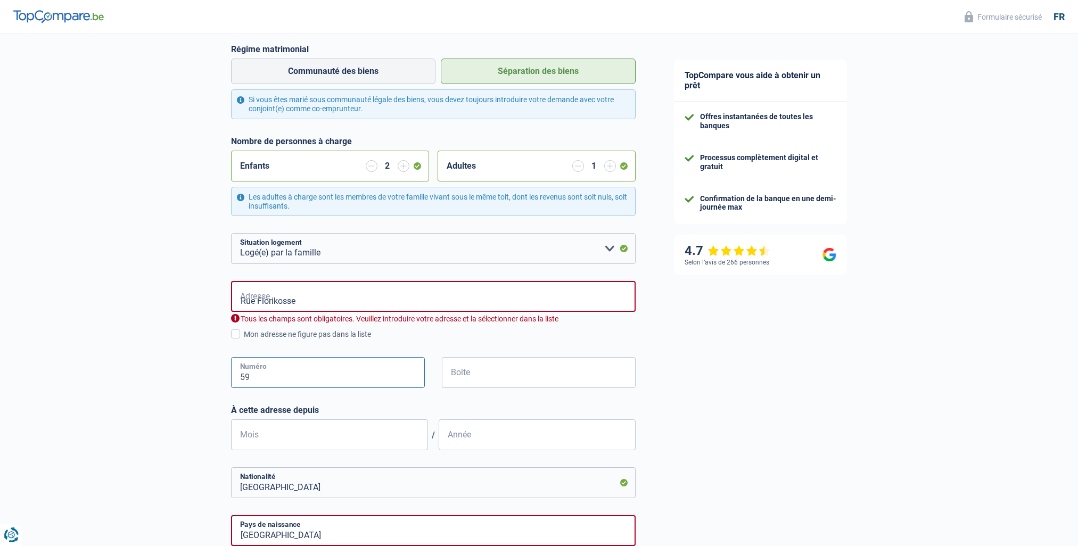
scroll to position [213, 0]
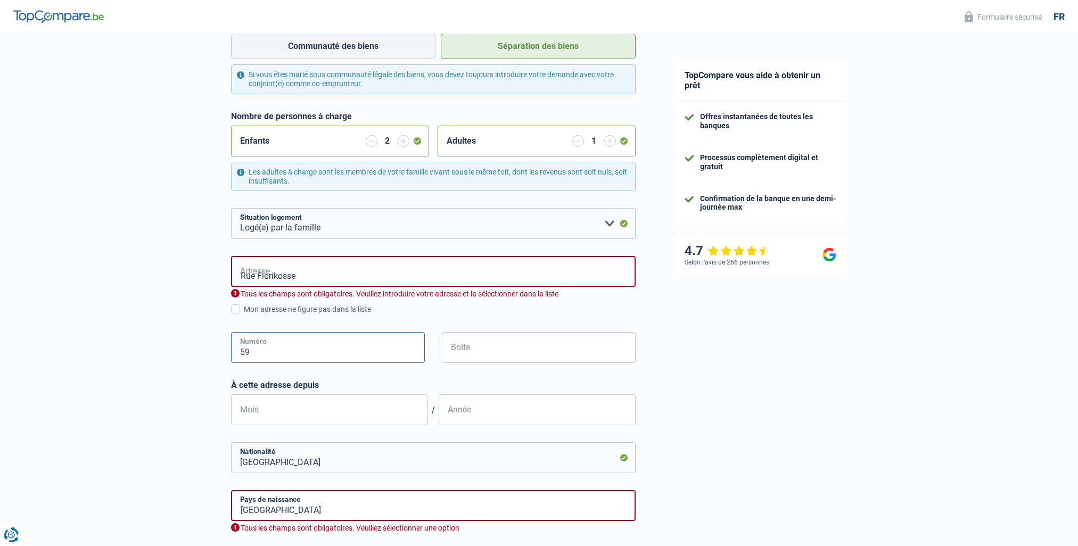
type input "59"
click at [252, 408] on input "Mois" at bounding box center [329, 410] width 197 height 31
type input "0"
type input "07"
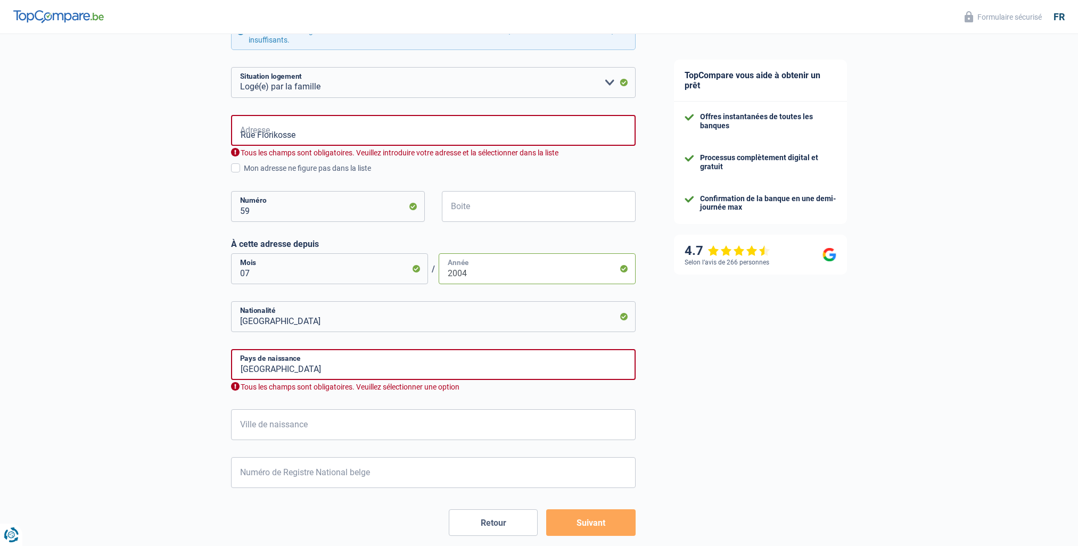
scroll to position [373, 0]
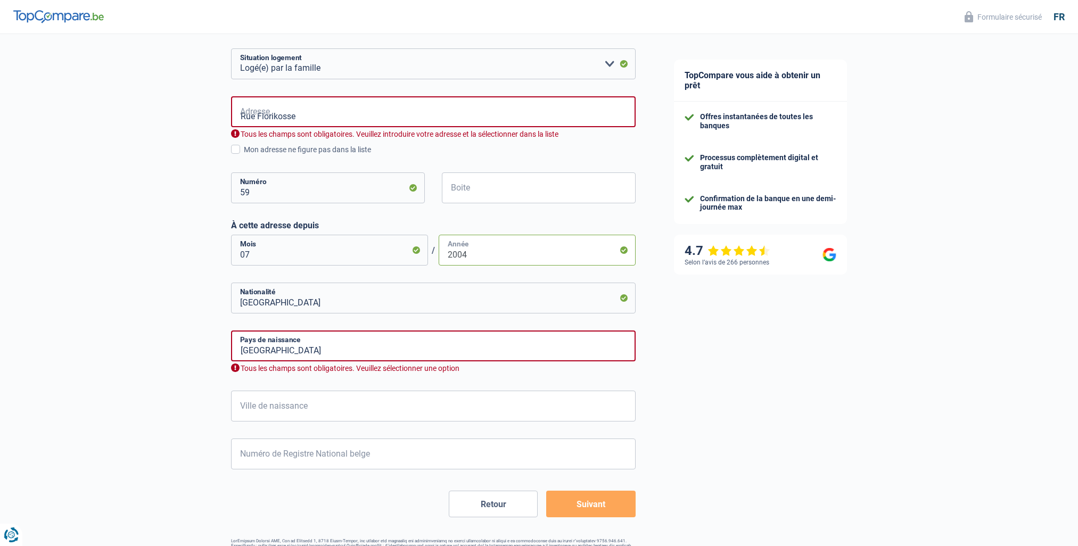
type input "2004"
click at [247, 405] on input "Ville de naissance" at bounding box center [433, 406] width 405 height 31
type input "HUY"
click at [240, 456] on input "Numéro de Registre National belge" at bounding box center [433, 454] width 405 height 31
type input "73.07.04-337.58"
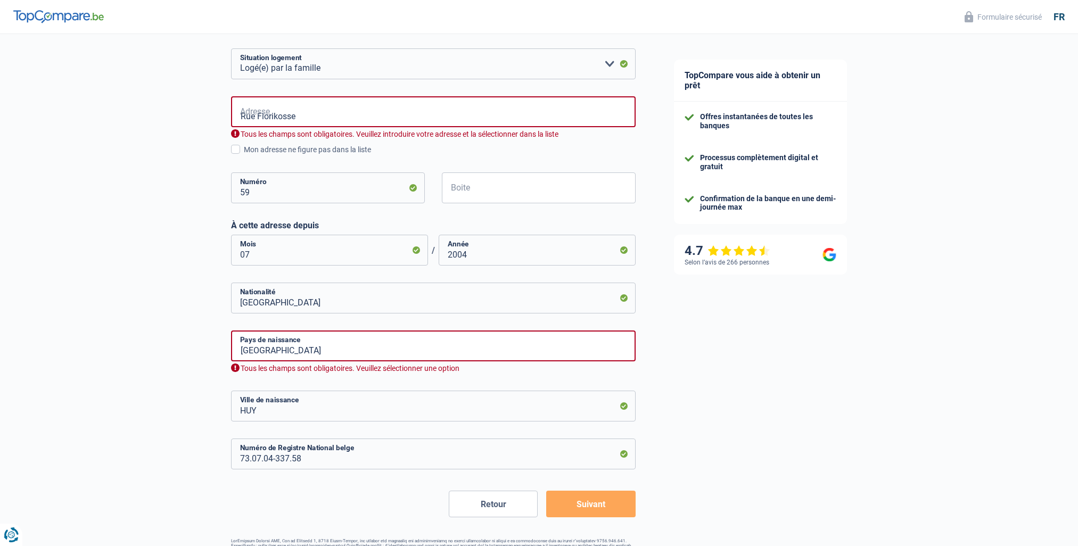
click at [588, 504] on button "Suivant" at bounding box center [590, 504] width 89 height 27
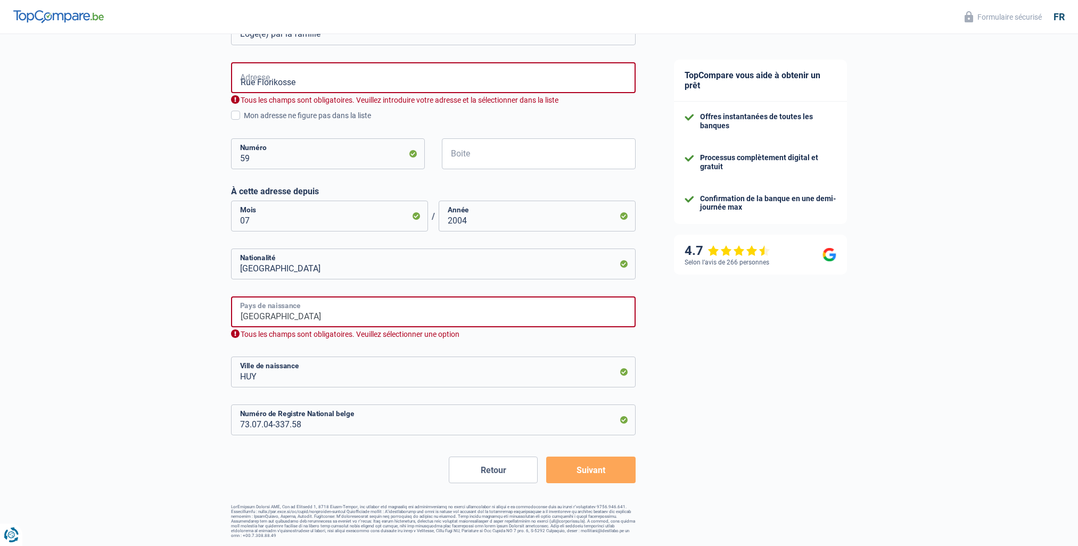
click at [281, 319] on input "[GEOGRAPHIC_DATA]" at bounding box center [433, 312] width 405 height 31
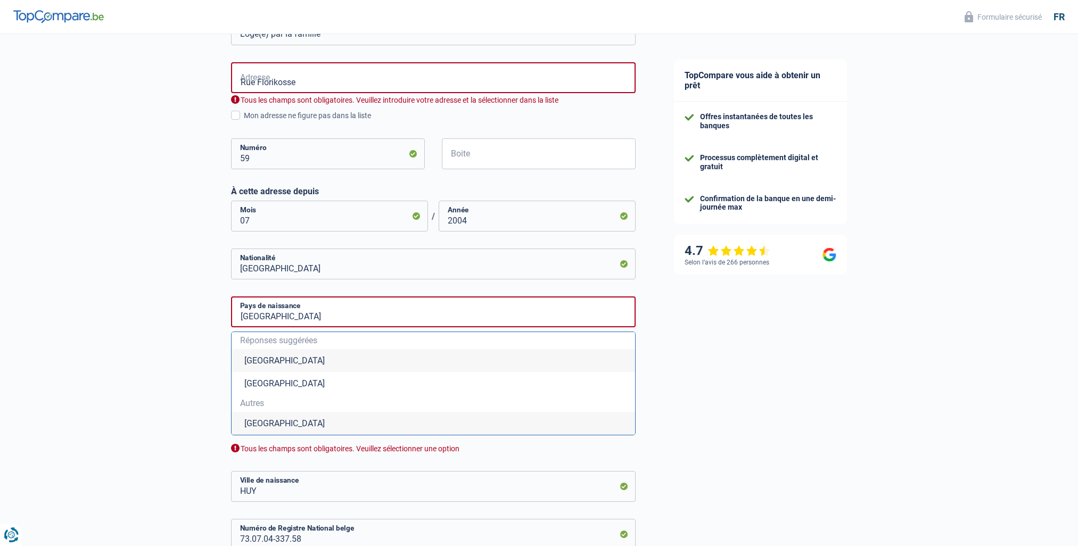
click at [255, 361] on li "[GEOGRAPHIC_DATA]" at bounding box center [434, 360] width 404 height 23
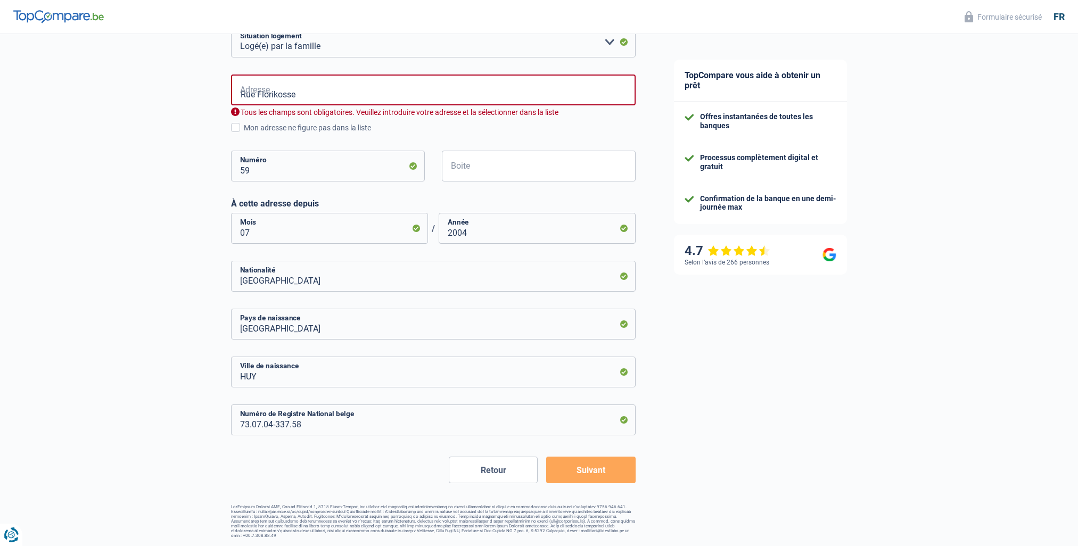
click at [589, 473] on button "Suivant" at bounding box center [590, 470] width 89 height 27
click at [240, 91] on input "Rue Florikosse" at bounding box center [433, 90] width 405 height 31
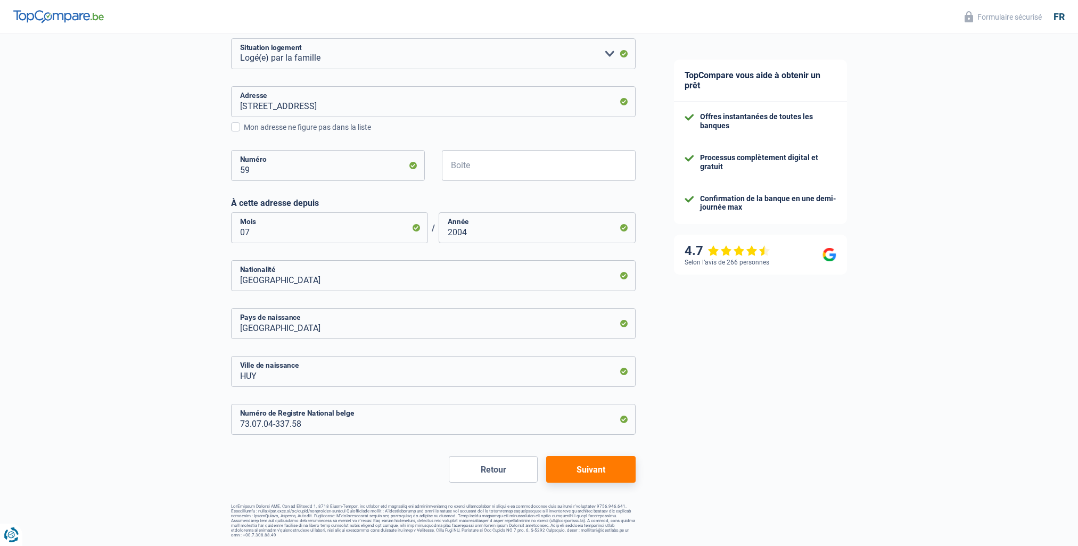
scroll to position [382, 0]
drag, startPoint x: 376, startPoint y: 107, endPoint x: 311, endPoint y: 109, distance: 65.0
click at [300, 102] on input "[STREET_ADDRESS]" at bounding box center [433, 102] width 405 height 31
type input "Rue Florikosse"
click at [166, 201] on div "Chance de réussite de votre simulation est de 60% 1 2 3 4 5 Rajoutez +20% en co…" at bounding box center [327, 94] width 655 height 895
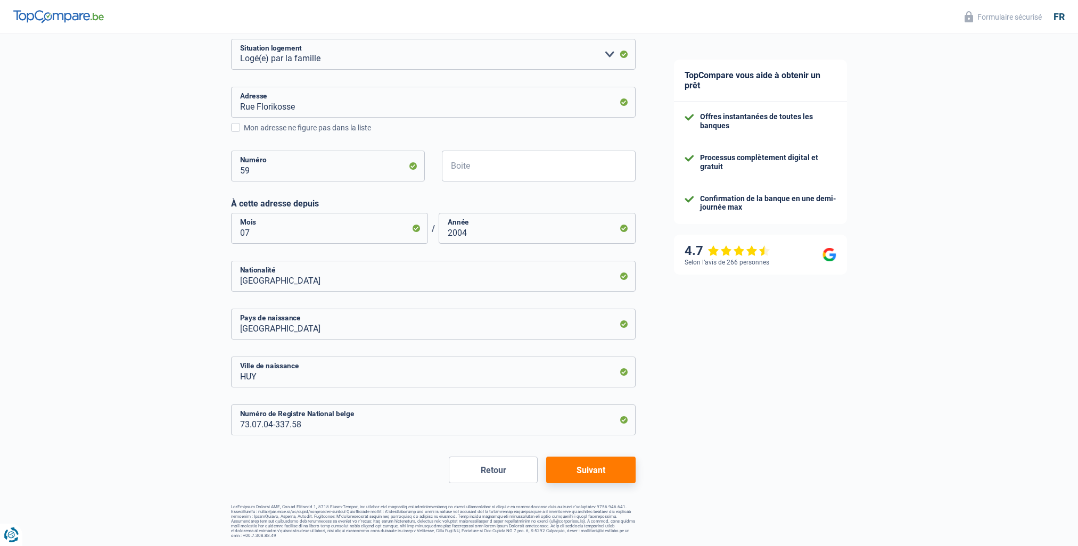
click at [592, 469] on button "Suivant" at bounding box center [590, 470] width 89 height 27
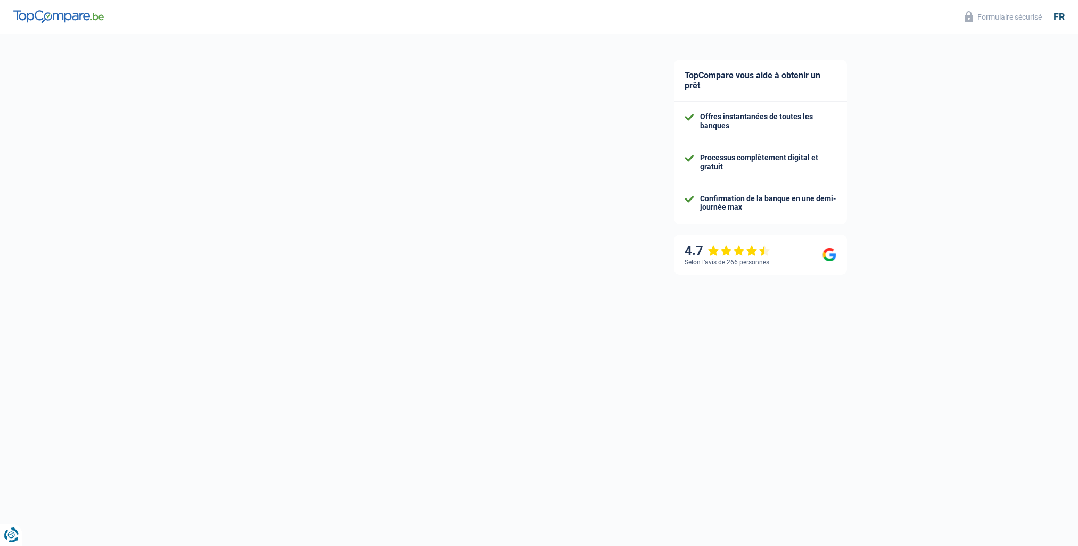
select select "familyAllowances"
select select "netSalary"
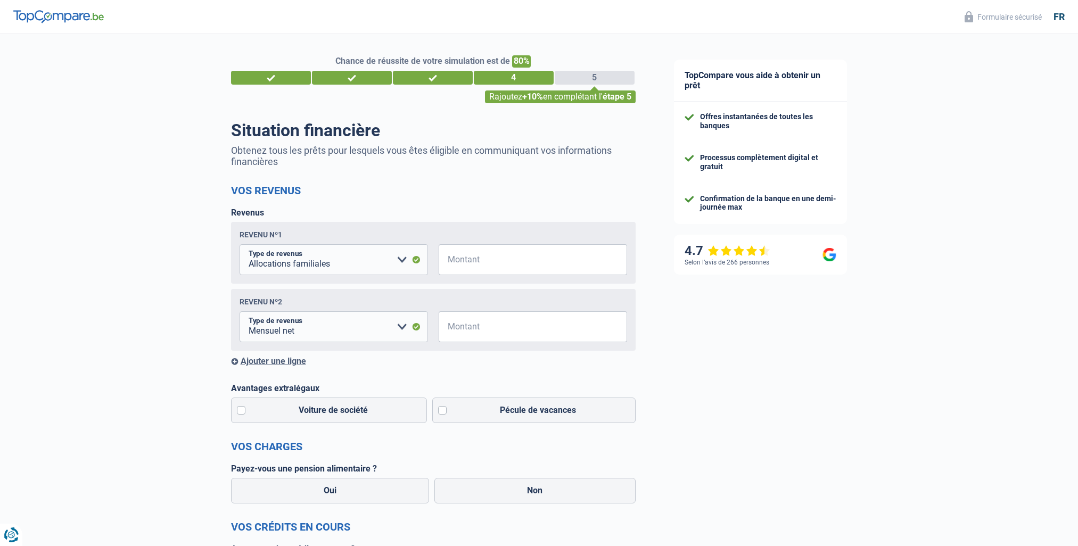
scroll to position [53, 0]
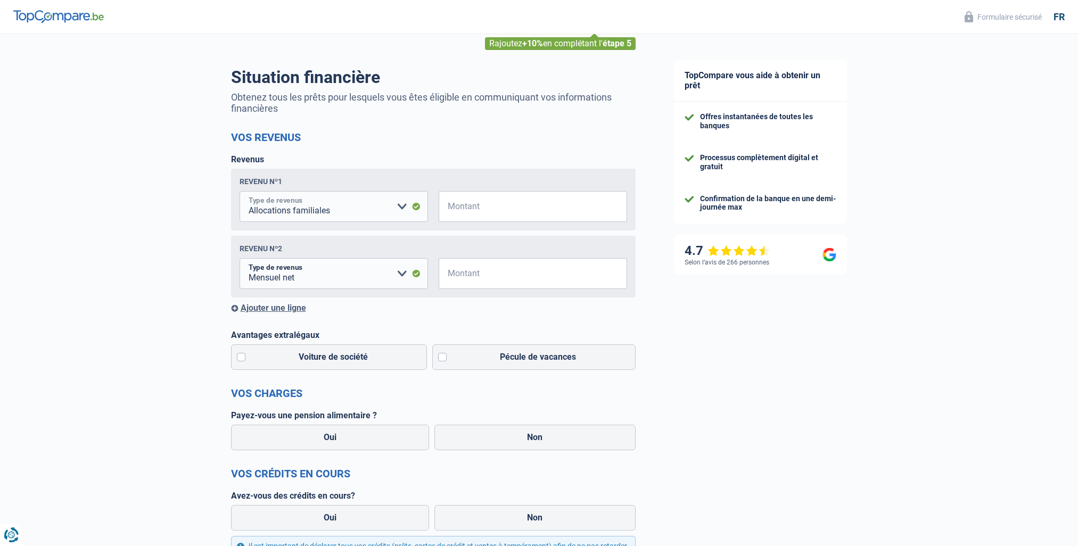
click at [402, 208] on select "Allocation d'handicap Allocations chômage Allocations familiales Chèques repas …" at bounding box center [334, 206] width 189 height 31
click at [187, 219] on div "Chance de réussite de votre simulation est de 80% 1 2 3 4 5 Rajoutez +10% en co…" at bounding box center [327, 382] width 655 height 810
click at [404, 208] on select "Allocation d'handicap Allocations chômage Allocations familiales Chèques repas …" at bounding box center [334, 206] width 189 height 31
click at [157, 238] on div "Chance de réussite de votre simulation est de 80% 1 2 3 4 5 Rajoutez +10% en co…" at bounding box center [327, 382] width 655 height 810
click at [454, 275] on input "Montant" at bounding box center [539, 273] width 175 height 31
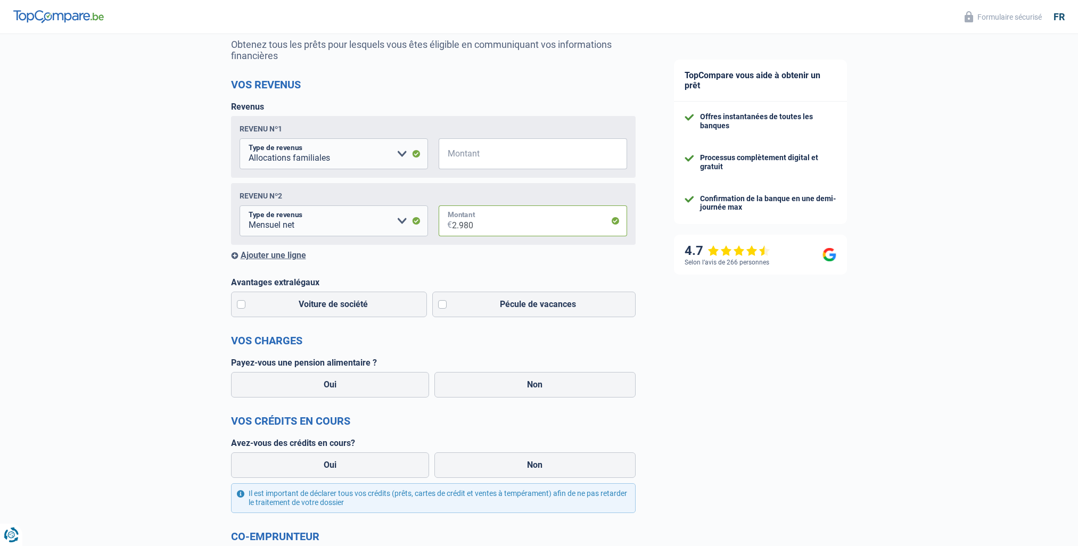
scroll to position [107, 0]
type input "2.980"
click at [404, 154] on select "Allocation d'handicap Allocations chômage Allocations familiales Chèques repas …" at bounding box center [334, 153] width 189 height 31
select select "netSalary"
click at [240, 140] on select "Allocation d'handicap Allocations chômage Allocations familiales Chèques repas …" at bounding box center [334, 153] width 189 height 31
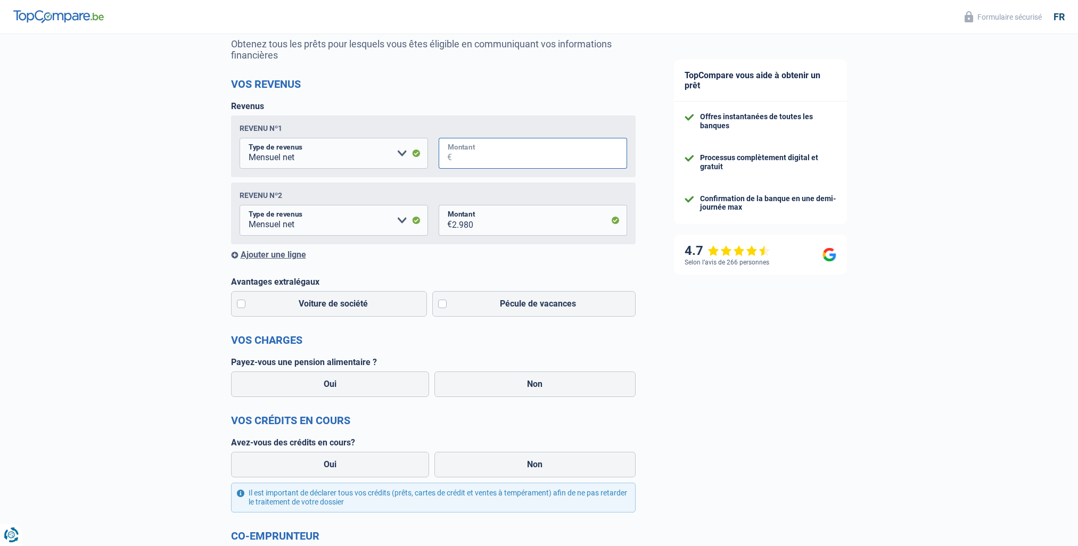
click at [452, 154] on input "Montant" at bounding box center [539, 153] width 175 height 31
type input "2.980"
click at [390, 199] on div "Revenu nº2" at bounding box center [434, 195] width 388 height 9
drag, startPoint x: 482, startPoint y: 230, endPoint x: 437, endPoint y: 221, distance: 45.6
click at [436, 221] on fieldset "Allocation d'handicap Allocations chômage Allocations familiales Chèques repas …" at bounding box center [434, 220] width 388 height 31
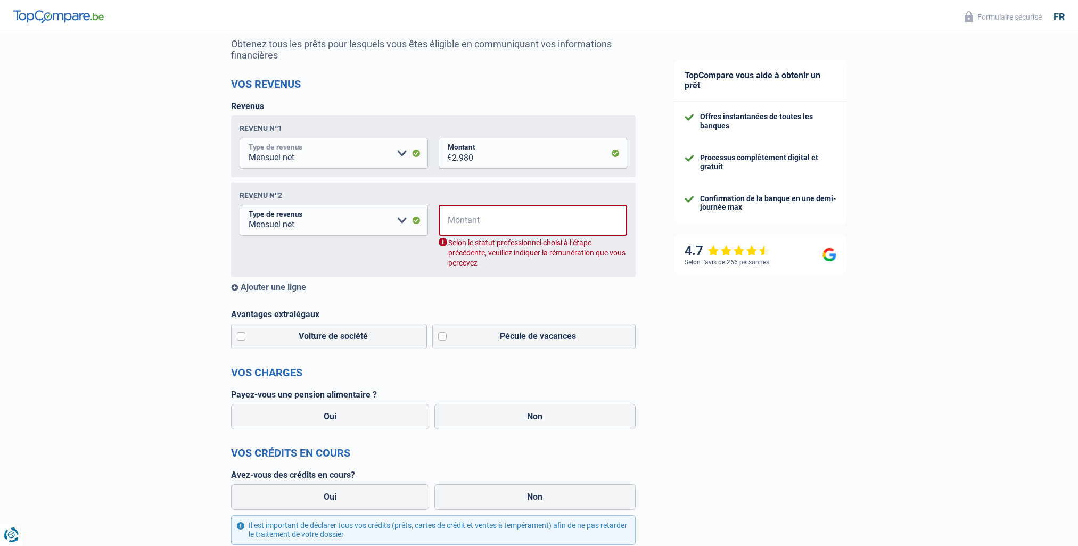
click at [402, 152] on select "Allocation d'handicap Allocations chômage Allocations familiales Chèques repas …" at bounding box center [334, 153] width 189 height 31
select select "familyAllowances"
click at [240, 140] on select "Allocation d'handicap Allocations chômage Allocations familiales Chèques repas …" at bounding box center [334, 153] width 189 height 31
click at [404, 223] on select "Allocation d'handicap Allocations chômage Allocations familiales Chèques repas …" at bounding box center [334, 220] width 189 height 31
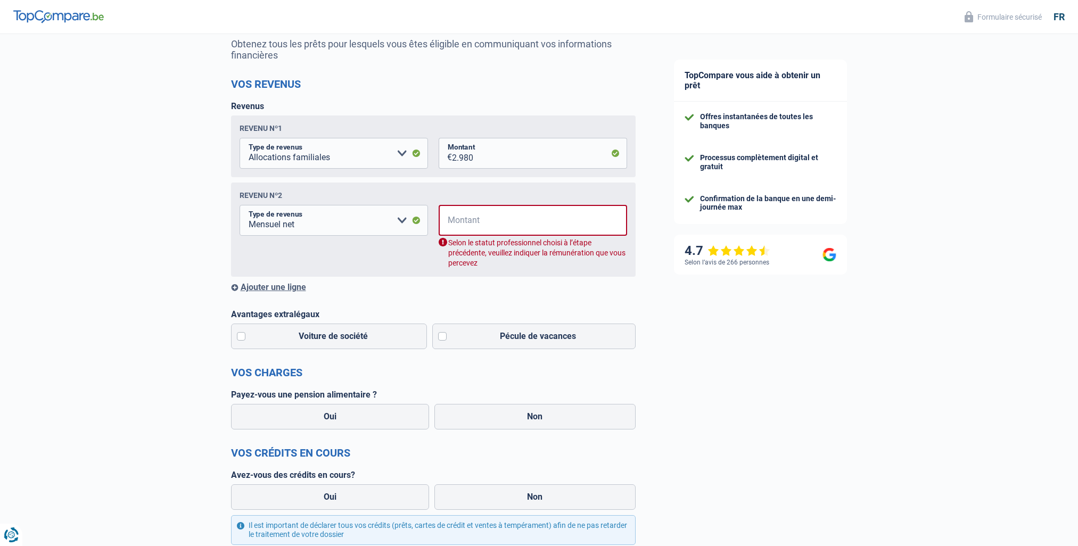
click at [450, 225] on span "€" at bounding box center [446, 220] width 14 height 31
click at [450, 224] on span "€" at bounding box center [446, 220] width 14 height 31
click at [453, 223] on input "Montant" at bounding box center [540, 220] width 175 height 31
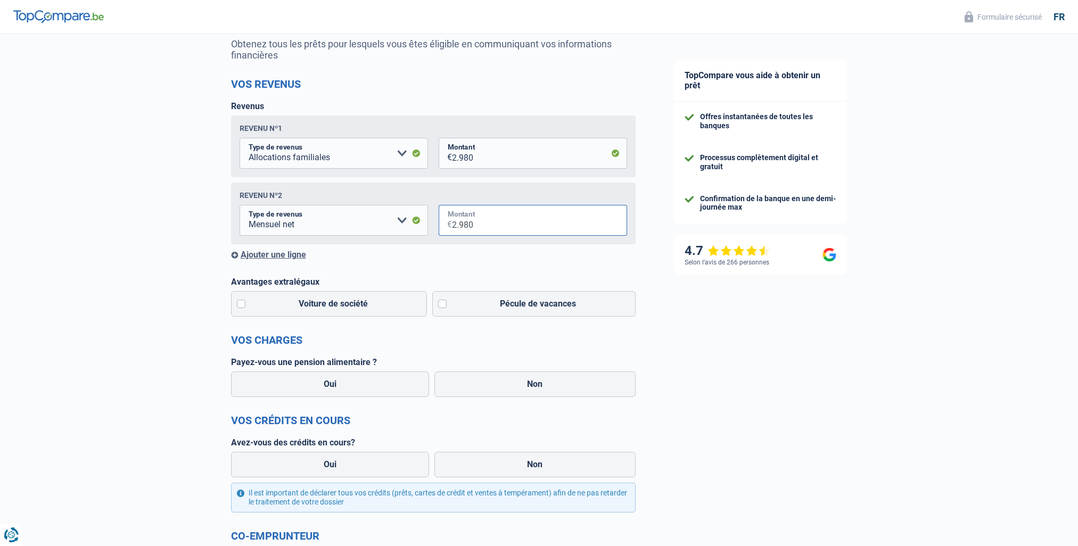
type input "2.980"
click at [450, 171] on div "Revenu nº1 Allocation d'handicap Allocations chômage Allocations familiales Chè…" at bounding box center [433, 147] width 405 height 62
drag, startPoint x: 462, startPoint y: 157, endPoint x: 419, endPoint y: 145, distance: 44.7
click at [416, 145] on fieldset "Allocation d'handicap Allocations chômage Allocations familiales Chèques repas …" at bounding box center [434, 153] width 388 height 31
click at [422, 199] on div "Revenu nº2" at bounding box center [434, 195] width 388 height 9
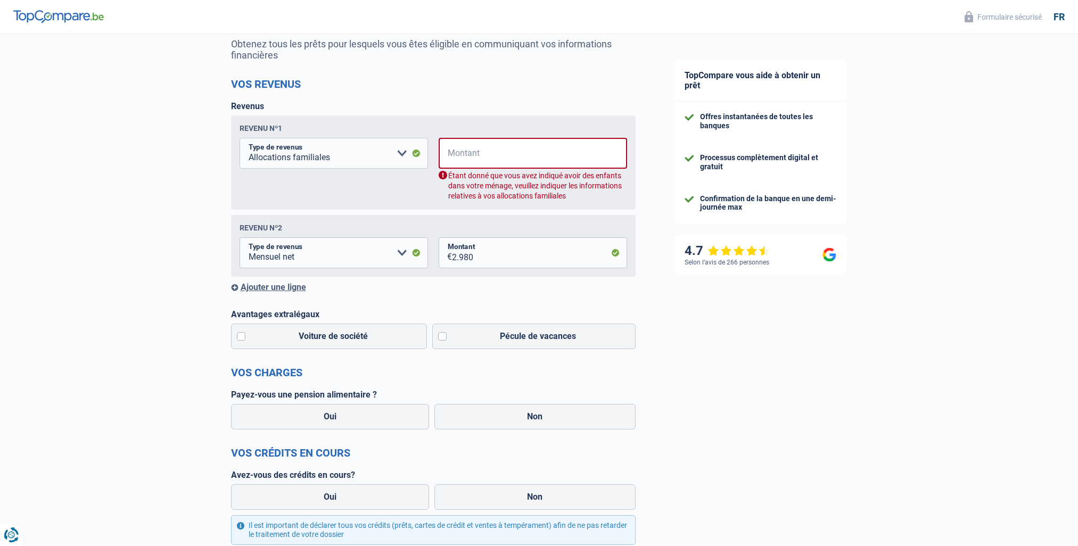
click at [451, 155] on span "€" at bounding box center [446, 153] width 14 height 31
click at [446, 165] on span "€" at bounding box center [446, 153] width 14 height 31
click at [455, 151] on input "Montant" at bounding box center [540, 153] width 175 height 31
click at [405, 152] on select "Allocation d'handicap Allocations chômage Allocations familiales Chèques repas …" at bounding box center [334, 153] width 189 height 31
select select "netSalary"
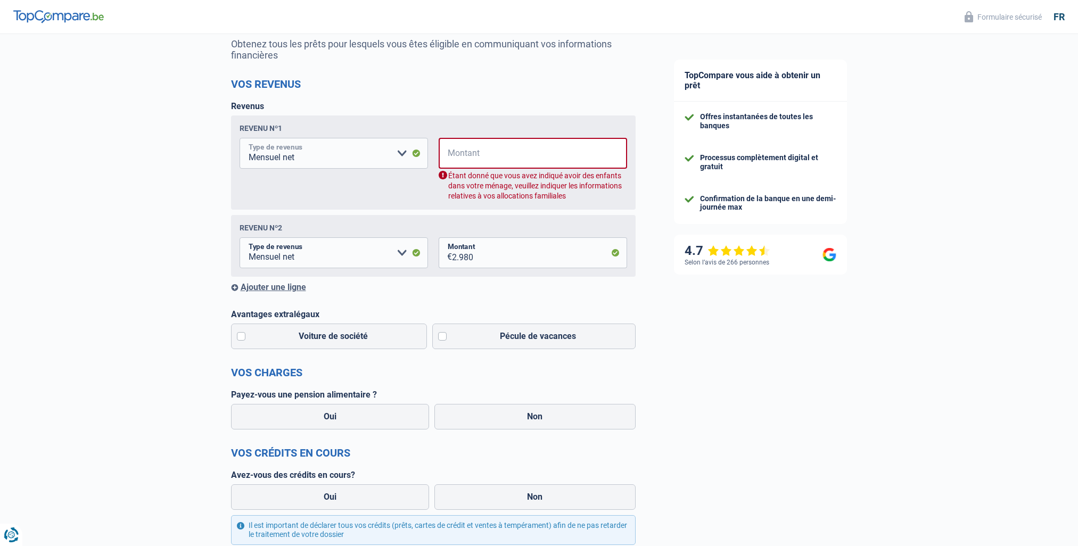
click at [240, 140] on select "Allocation d'handicap Allocations chômage Allocations familiales Chèques repas …" at bounding box center [334, 153] width 189 height 31
click at [453, 154] on input "Montant" at bounding box center [540, 153] width 175 height 31
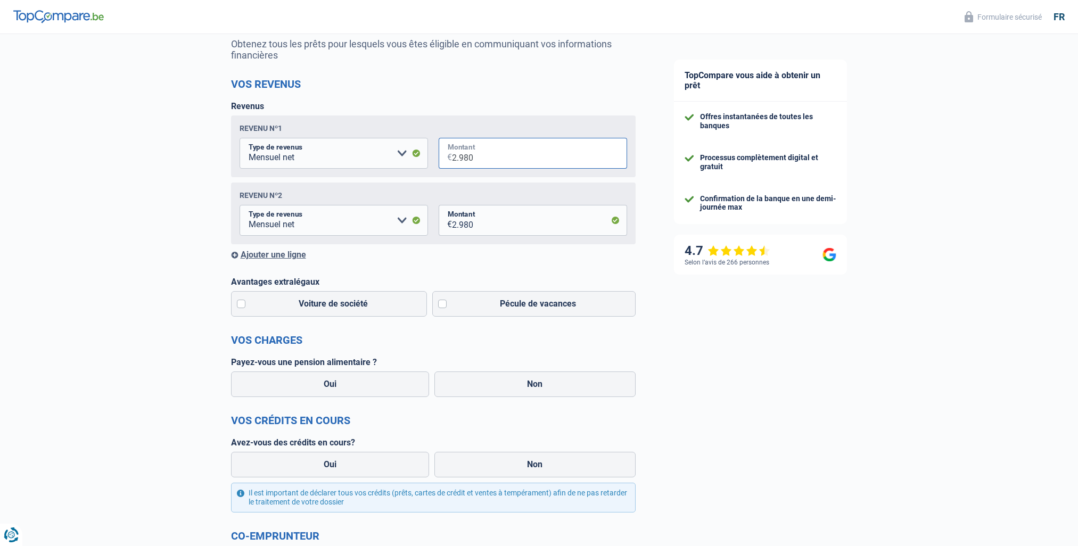
type input "2.980"
click at [441, 194] on div "Revenu nº2" at bounding box center [434, 195] width 388 height 9
click at [418, 224] on select "Allocation d'handicap Allocations chômage Allocations familiales Chèques repas …" at bounding box center [334, 220] width 189 height 31
select select "other"
drag, startPoint x: 409, startPoint y: 231, endPoint x: 380, endPoint y: 222, distance: 30.5
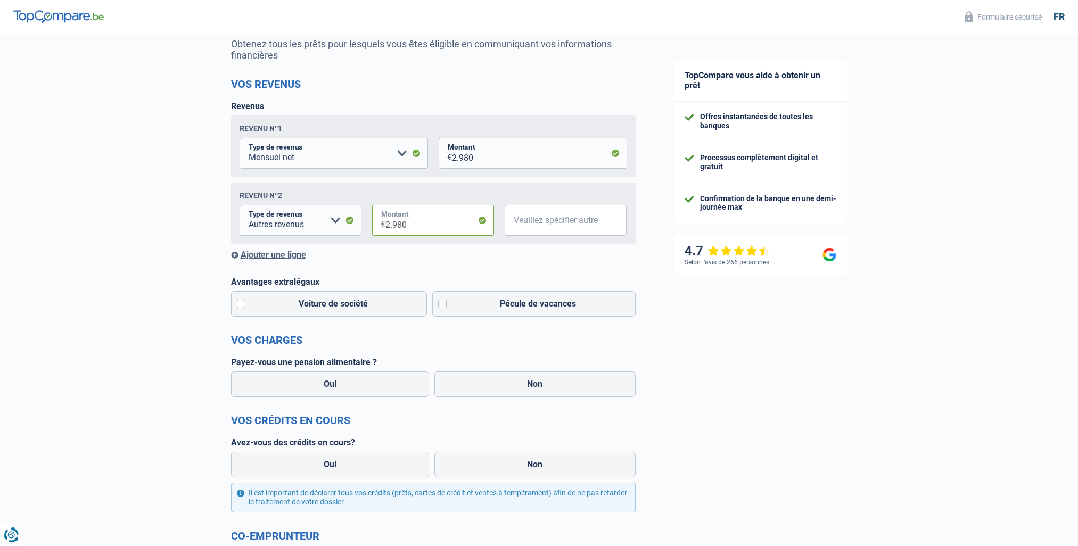
click at [380, 222] on div "2.980 € Montant" at bounding box center [433, 220] width 122 height 31
click at [223, 186] on div "Chance de réussite de votre simulation est de 80% 1 2 3 4 5 Rajoutez +10% en co…" at bounding box center [327, 328] width 655 height 810
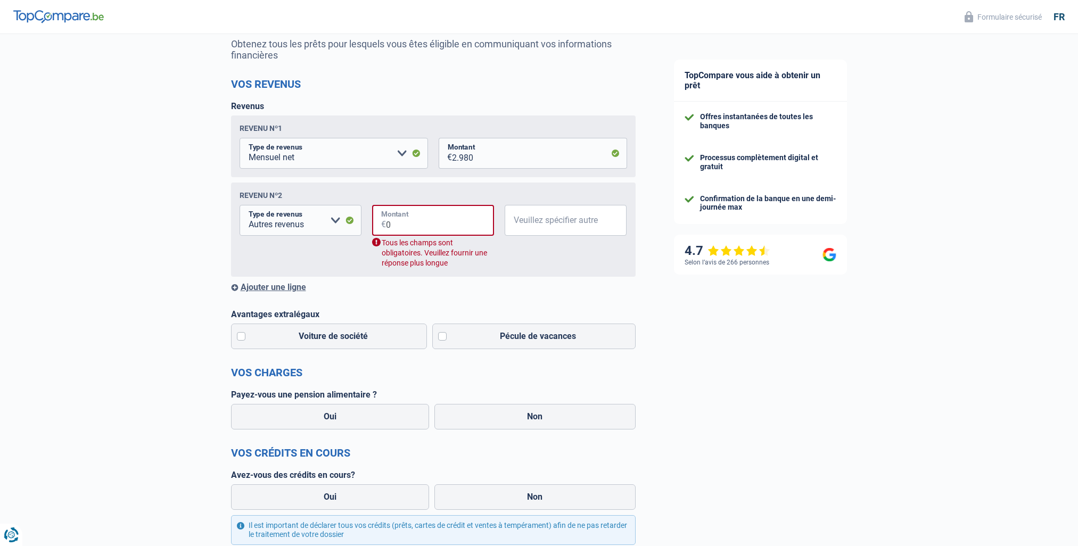
click at [391, 231] on input "0" at bounding box center [440, 220] width 108 height 31
click at [392, 231] on input "0" at bounding box center [440, 220] width 108 height 31
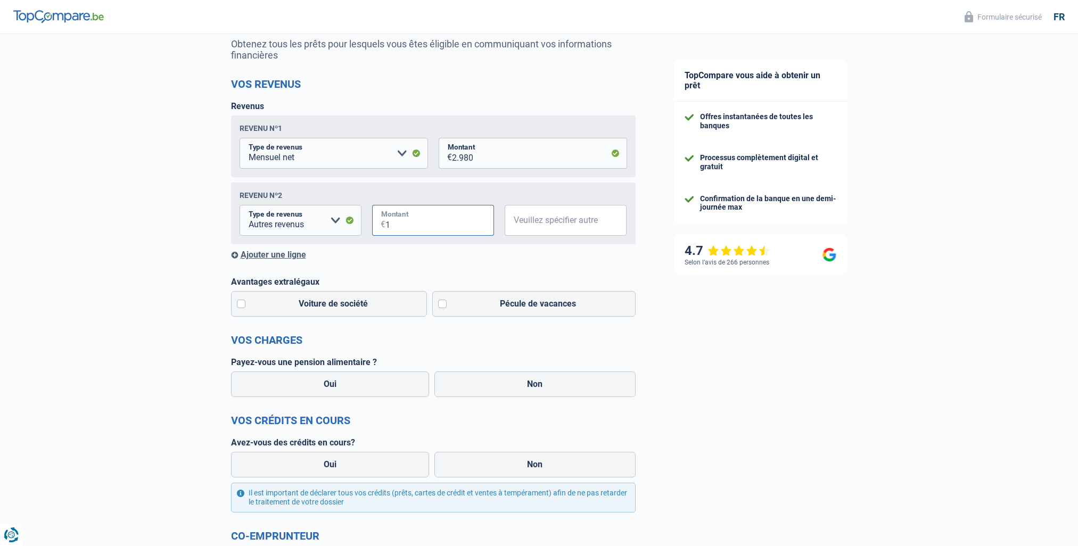
drag, startPoint x: 393, startPoint y: 231, endPoint x: 378, endPoint y: 232, distance: 15.0
click at [388, 232] on input "1" at bounding box center [440, 220] width 109 height 31
type input "1"
click at [228, 221] on div "Chance de réussite de votre simulation est de 80% 1 2 3 4 5 Rajoutez +10% en co…" at bounding box center [327, 328] width 655 height 810
click at [340, 221] on select "Allocation d'handicap Allocations chômage Allocations familiales Chèques repas …" at bounding box center [301, 220] width 122 height 31
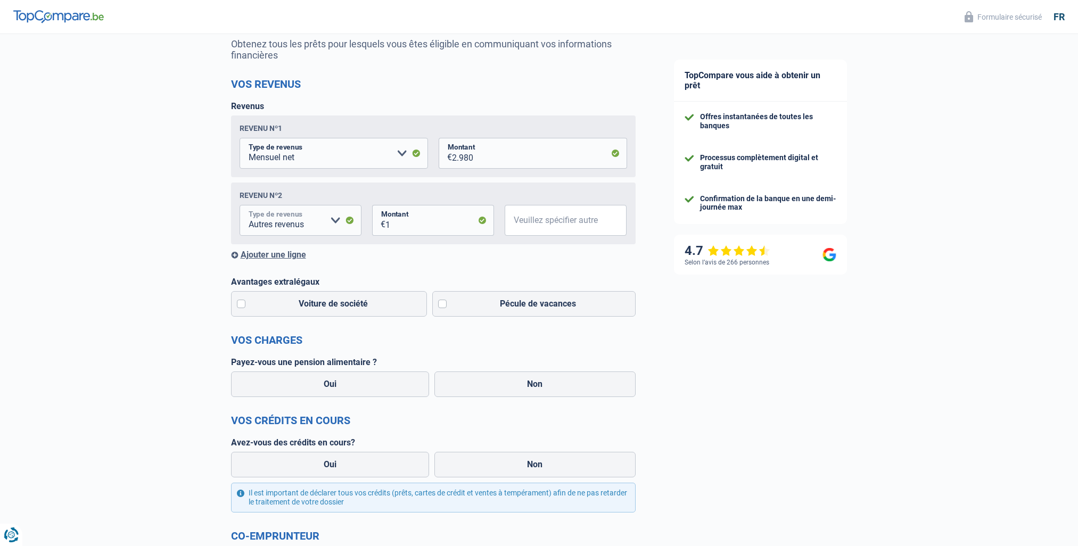
click at [240, 207] on select "Allocation d'handicap Allocations chômage Allocations familiales Chèques repas …" at bounding box center [301, 220] width 122 height 31
drag, startPoint x: 394, startPoint y: 227, endPoint x: 387, endPoint y: 226, distance: 6.4
click at [387, 226] on input "1" at bounding box center [440, 220] width 109 height 31
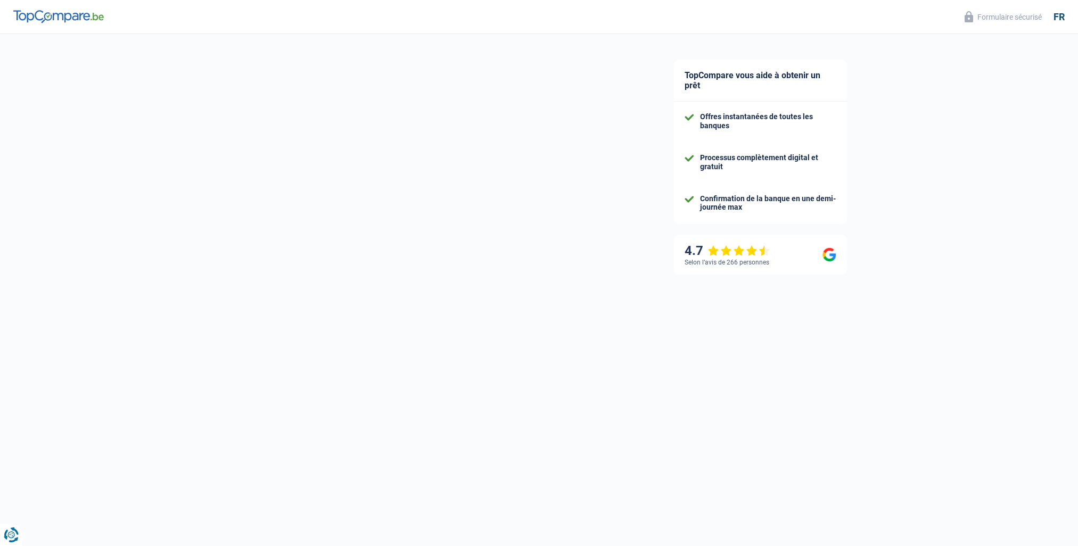
select select "married"
select select "liveWithParents"
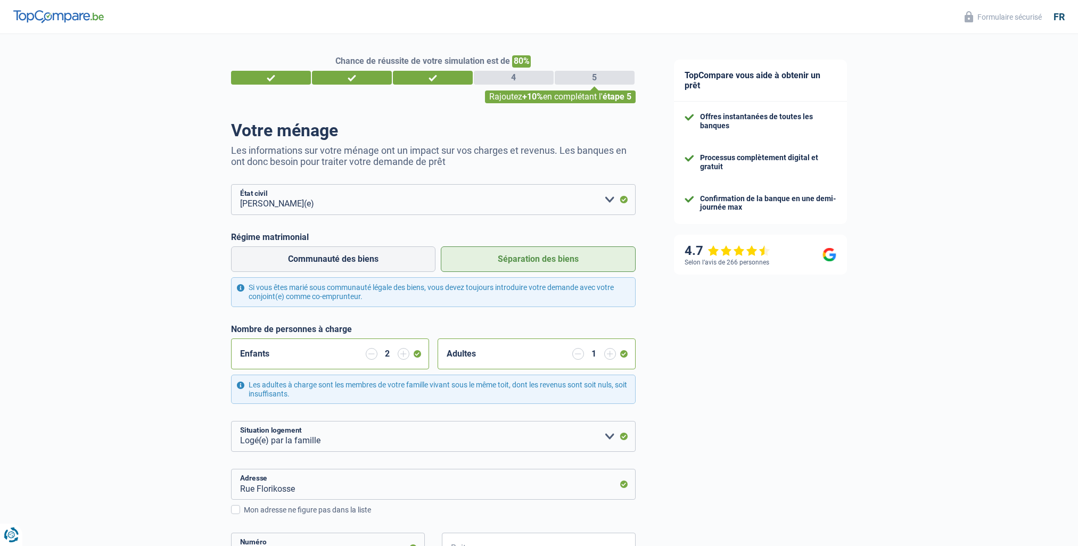
click at [369, 356] on input "button" at bounding box center [372, 354] width 12 height 12
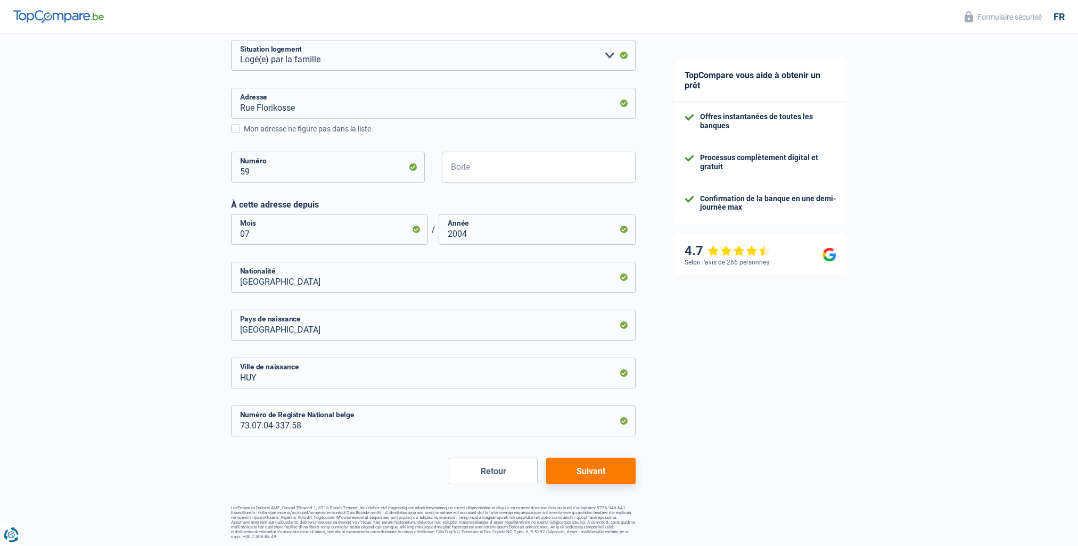
scroll to position [382, 0]
click at [594, 472] on button "Suivant" at bounding box center [590, 470] width 89 height 27
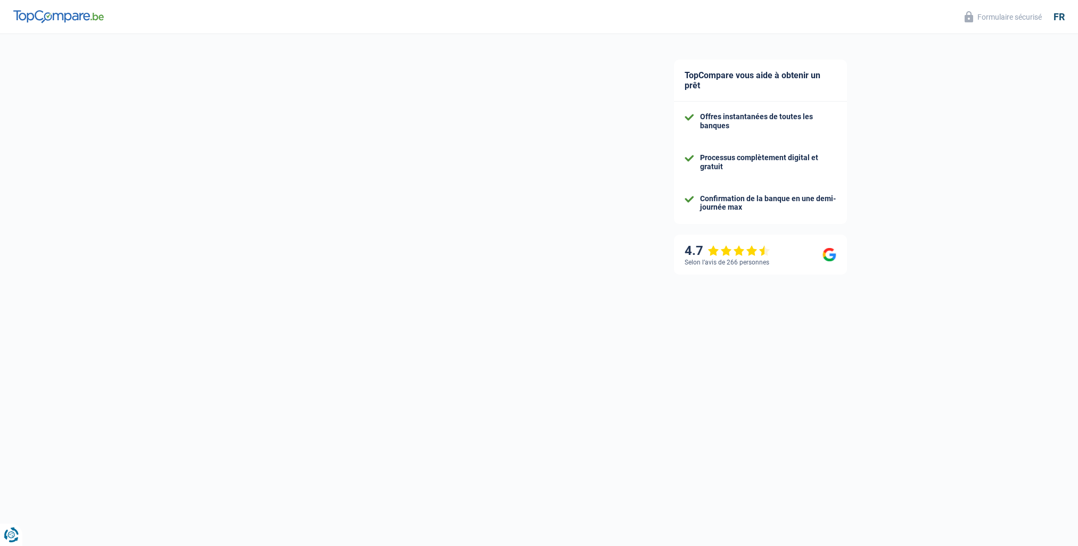
select select "netSalary"
select select "other"
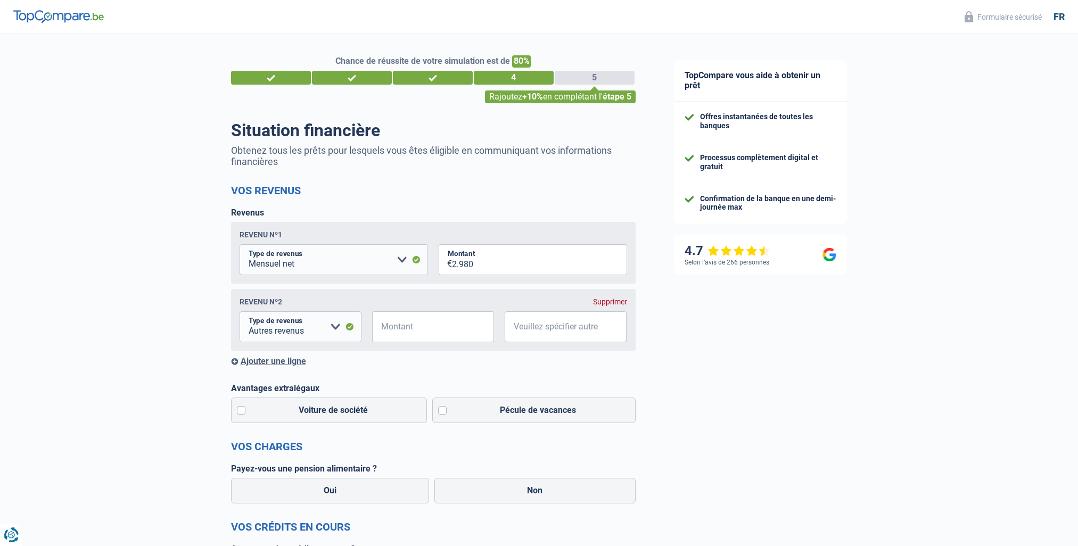
click at [606, 305] on div "Supprimer" at bounding box center [610, 302] width 34 height 9
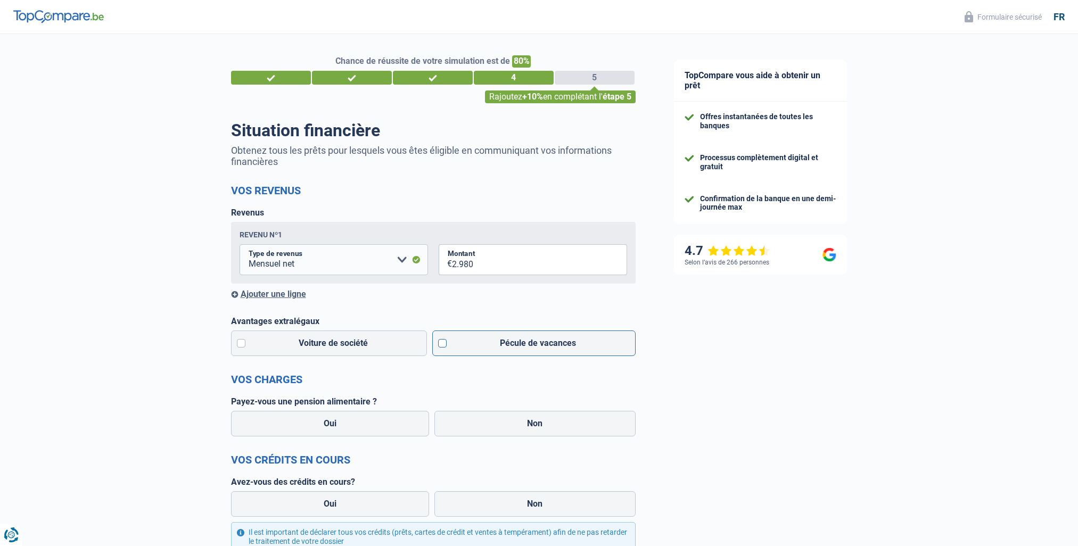
click at [441, 346] on label "Pécule de vacances" at bounding box center [533, 344] width 203 height 26
click at [441, 346] on input "Pécule de vacances" at bounding box center [533, 344] width 203 height 26
checkbox input "true"
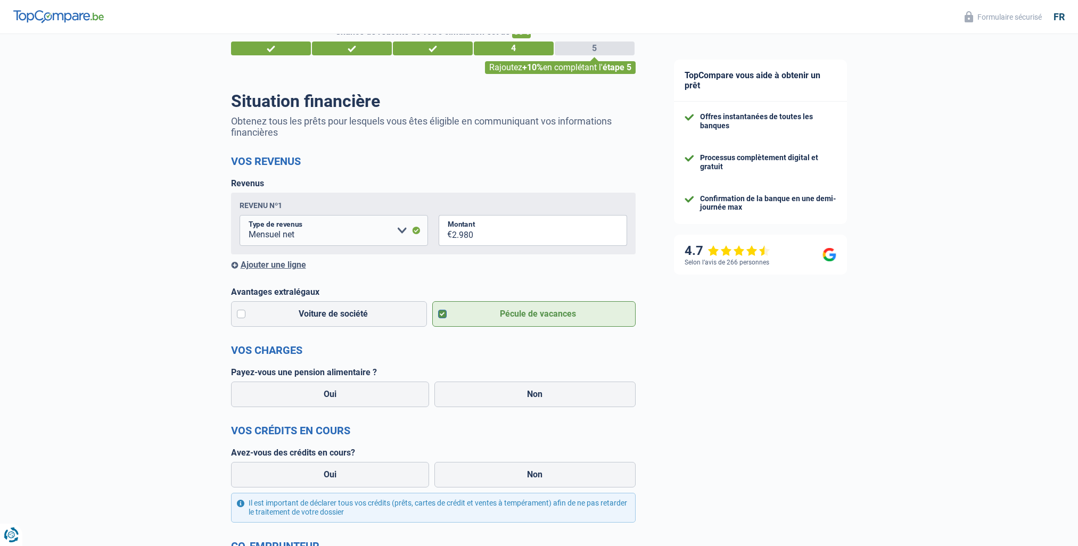
scroll to position [53, 0]
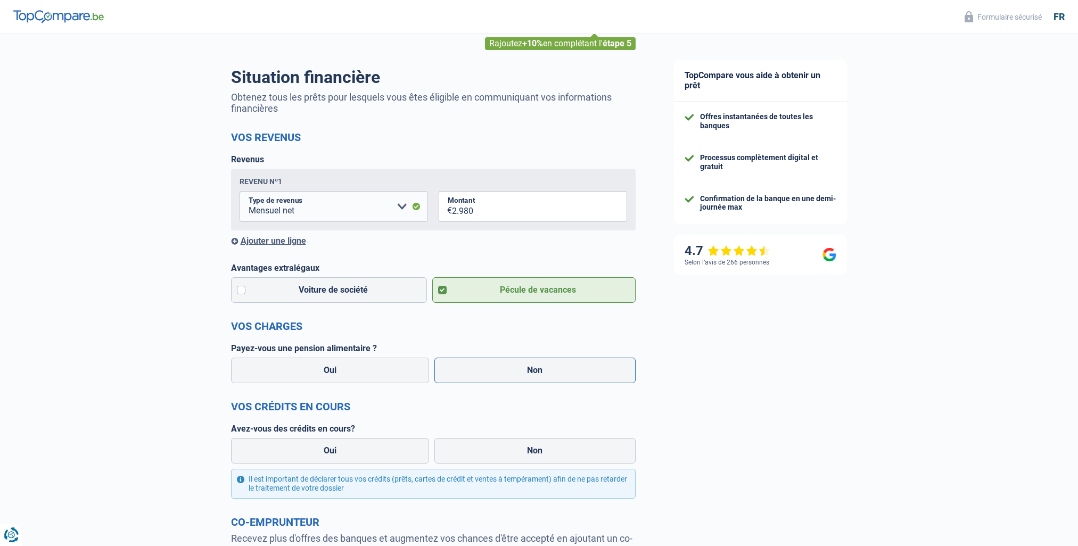
click at [532, 372] on label "Non" at bounding box center [535, 371] width 201 height 26
click at [532, 372] on input "Non" at bounding box center [535, 371] width 201 height 26
radio input "true"
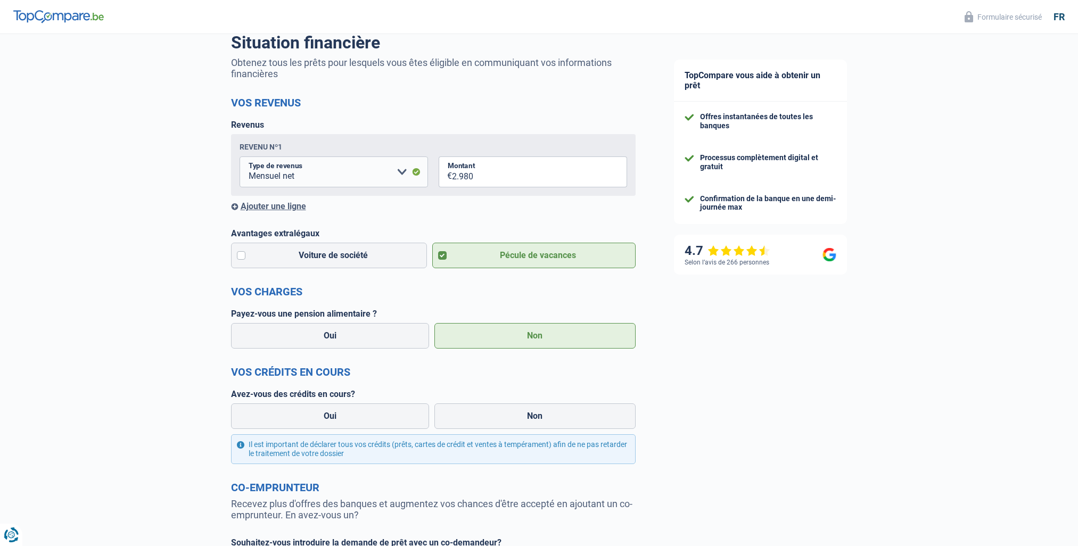
scroll to position [107, 0]
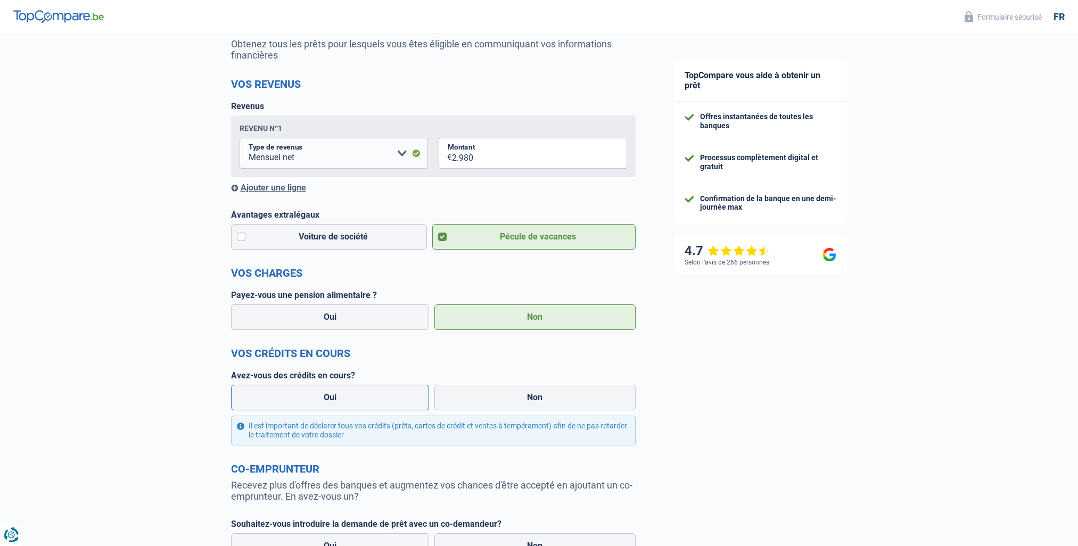
click at [343, 401] on label "Oui" at bounding box center [330, 398] width 199 height 26
click at [343, 401] on input "Oui" at bounding box center [330, 398] width 199 height 26
radio input "true"
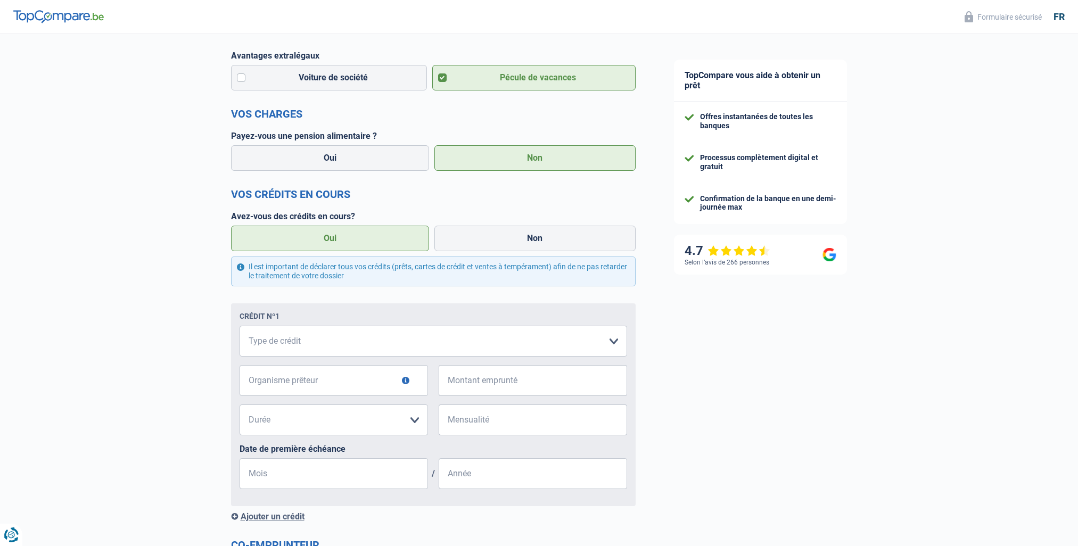
scroll to position [266, 0]
click at [252, 338] on select "Carte ou ouverture de crédit Prêt hypothécaire Vente à tempérament Prêt à tempé…" at bounding box center [434, 340] width 388 height 31
select select "carLoan"
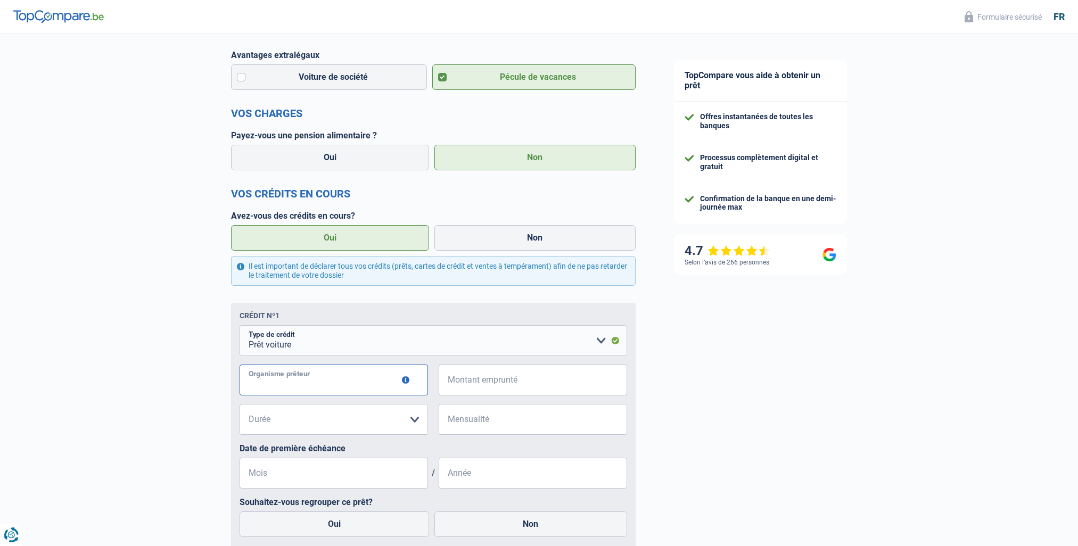
click at [288, 390] on input "Organisme prêteur" at bounding box center [334, 380] width 189 height 31
click at [412, 423] on select "12 mois 18 mois 24 mois Veuillez sélectionner une option" at bounding box center [334, 419] width 189 height 31
click at [453, 380] on input "Montant emprunté" at bounding box center [539, 380] width 175 height 31
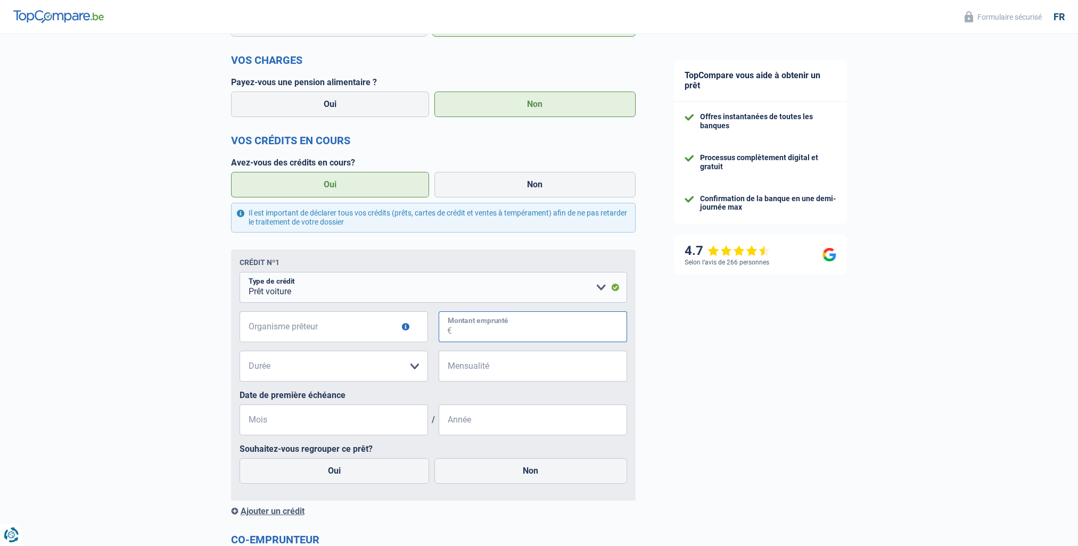
scroll to position [373, 0]
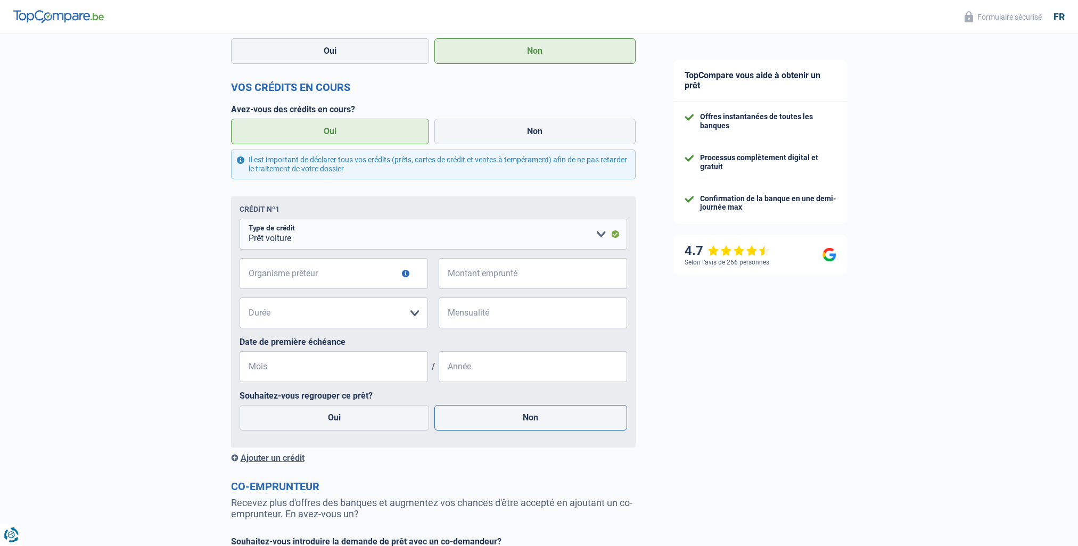
click at [525, 420] on label "Non" at bounding box center [531, 418] width 193 height 26
click at [525, 420] on input "Non" at bounding box center [531, 418] width 193 height 26
radio input "true"
click at [450, 275] on span "€" at bounding box center [445, 273] width 13 height 31
click at [304, 275] on input "Organisme prêteur" at bounding box center [334, 273] width 189 height 31
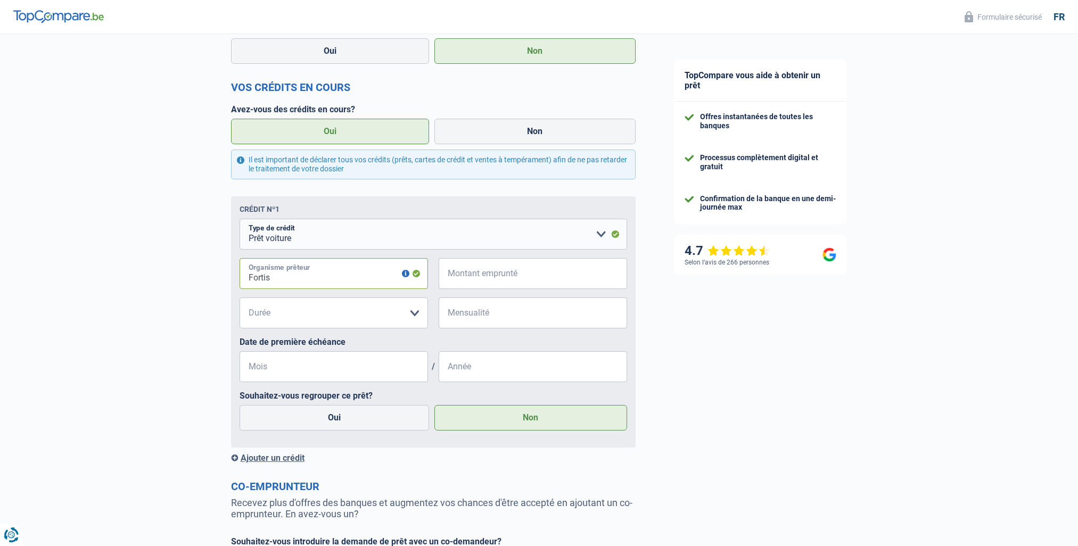
type input "Fortis"
click at [497, 276] on input "Montant emprunté" at bounding box center [539, 273] width 175 height 31
type input "245"
click at [295, 312] on select "12 mois 18 mois 24 mois Veuillez sélectionner une option" at bounding box center [334, 313] width 189 height 31
click at [194, 316] on div "Chance de réussite de votre simulation est de 80% 1 2 3 4 5 Rajoutez +10% en co…" at bounding box center [327, 170] width 655 height 1027
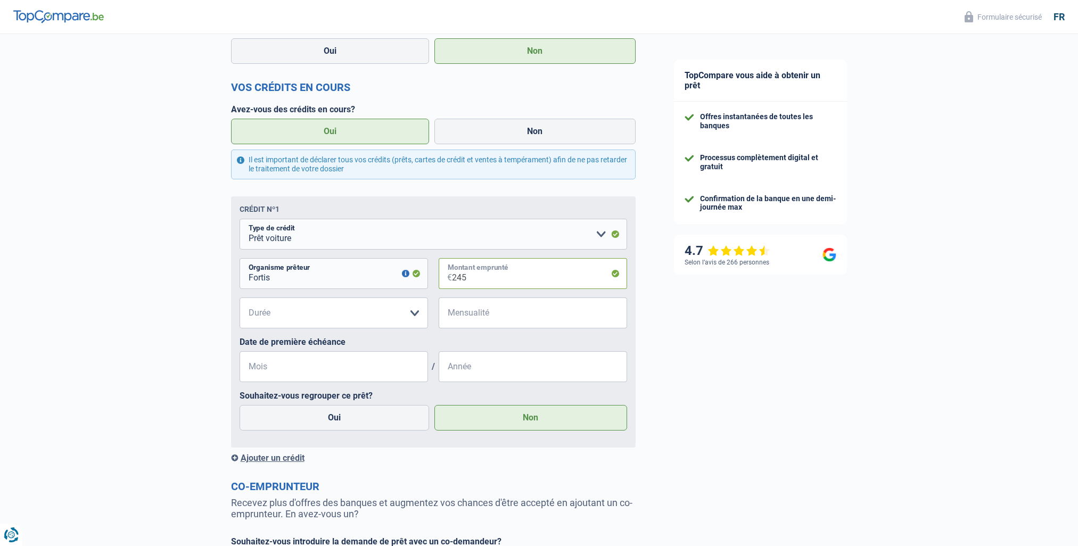
drag, startPoint x: 472, startPoint y: 279, endPoint x: 444, endPoint y: 282, distance: 29.0
click at [436, 279] on div "Fortis Organisme prêteur Veillez à ne pas indiquer le nom du courtier, mais bie…" at bounding box center [434, 277] width 388 height 39
type input "12.000"
click at [268, 315] on select "12 mois 18 mois 24 mois 30 mois 36 mois 42 mois 48 mois 60 mois Veuillez sélect…" at bounding box center [334, 313] width 189 height 31
